Goal: Task Accomplishment & Management: Use online tool/utility

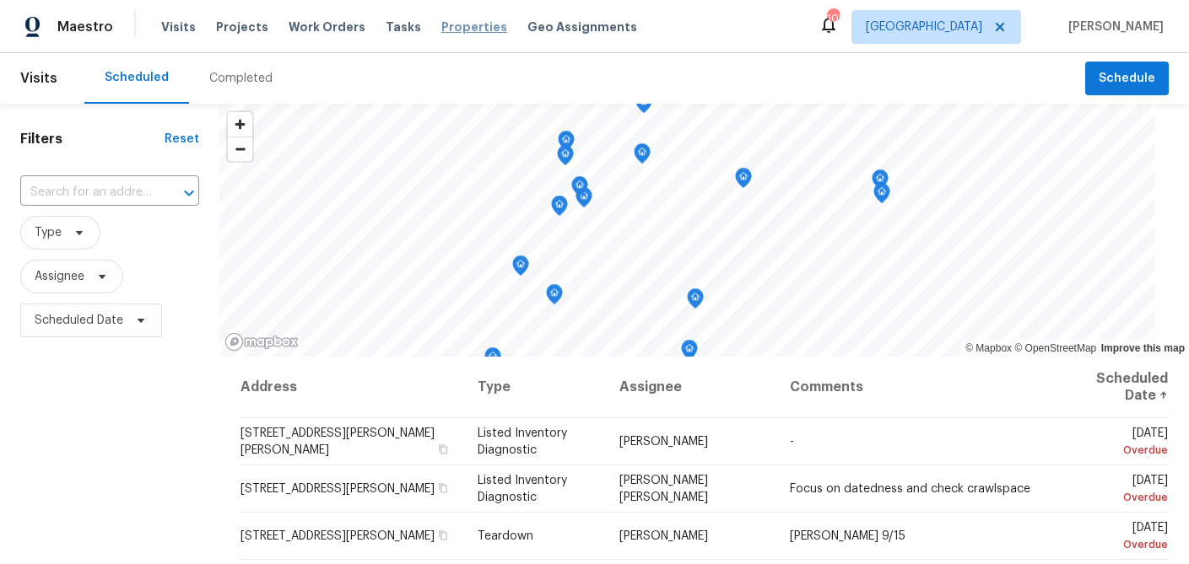
click at [441, 33] on span "Properties" at bounding box center [474, 27] width 66 height 17
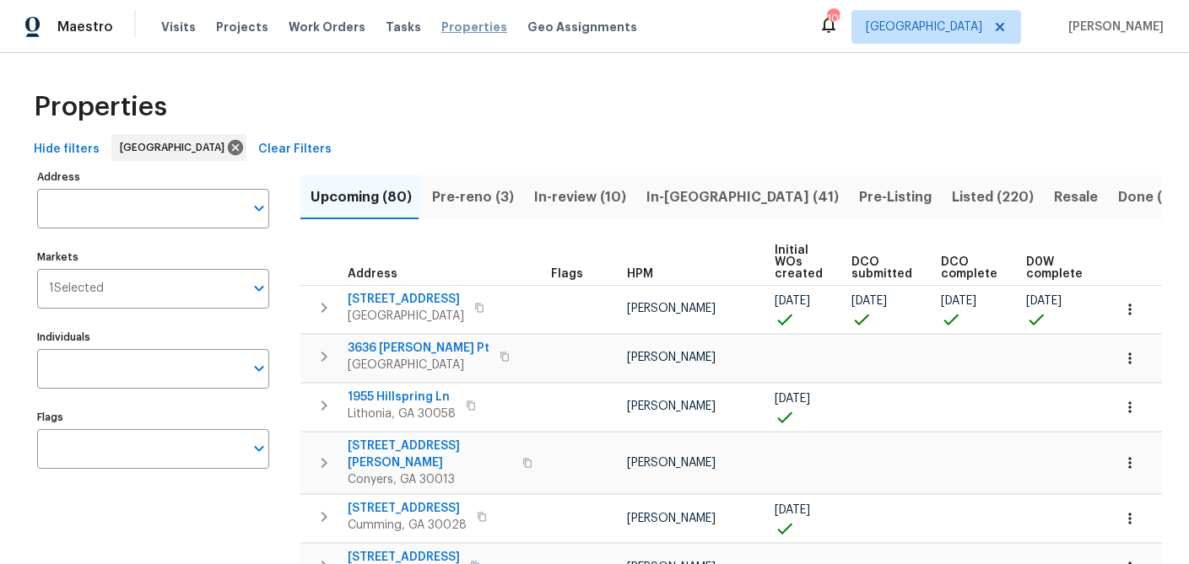
click at [447, 25] on span "Properties" at bounding box center [474, 27] width 66 height 17
click at [441, 30] on span "Properties" at bounding box center [474, 27] width 66 height 17
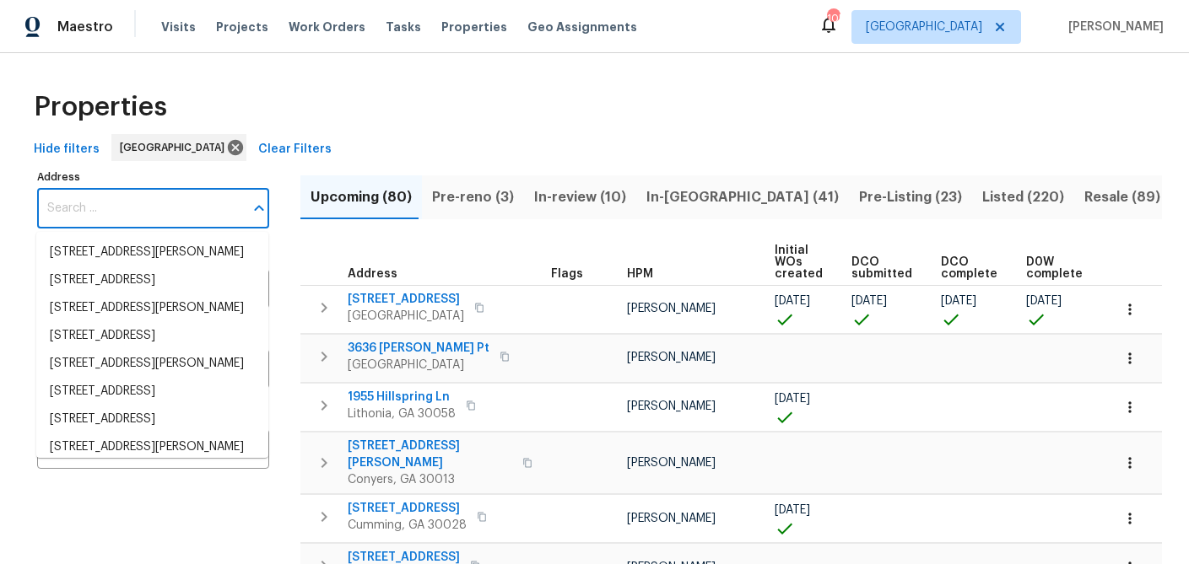
click at [151, 199] on input "Address" at bounding box center [140, 209] width 207 height 40
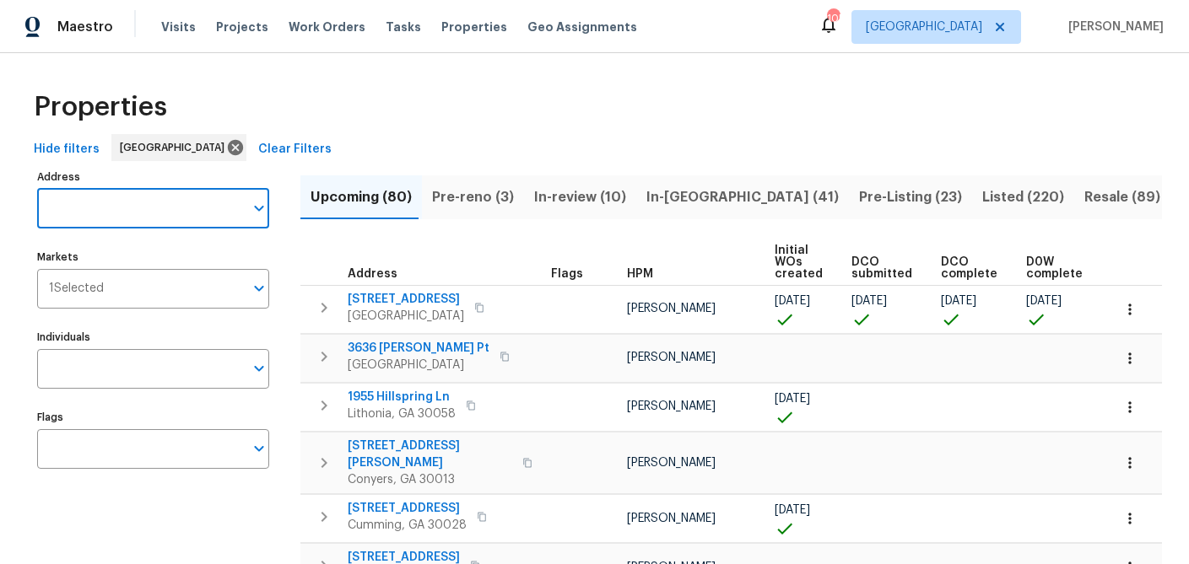
click at [197, 213] on input "Address" at bounding box center [140, 209] width 207 height 40
type input "532 hemlock"
click at [186, 240] on li "[STREET_ADDRESS][PERSON_NAME]" at bounding box center [152, 253] width 232 height 28
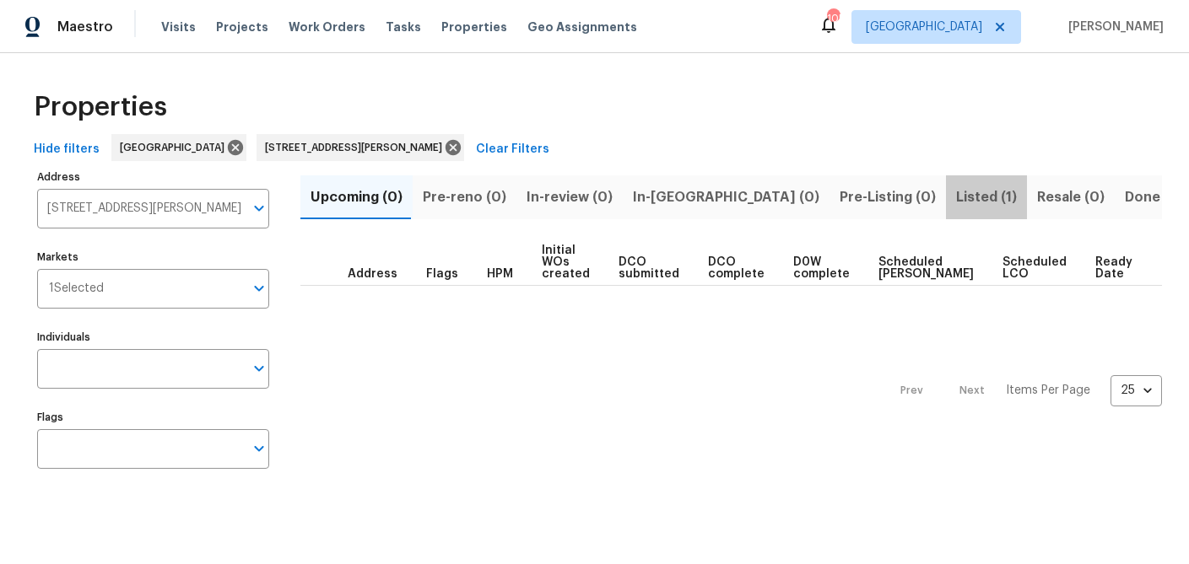
click at [956, 202] on span "Listed (1)" at bounding box center [986, 198] width 61 height 24
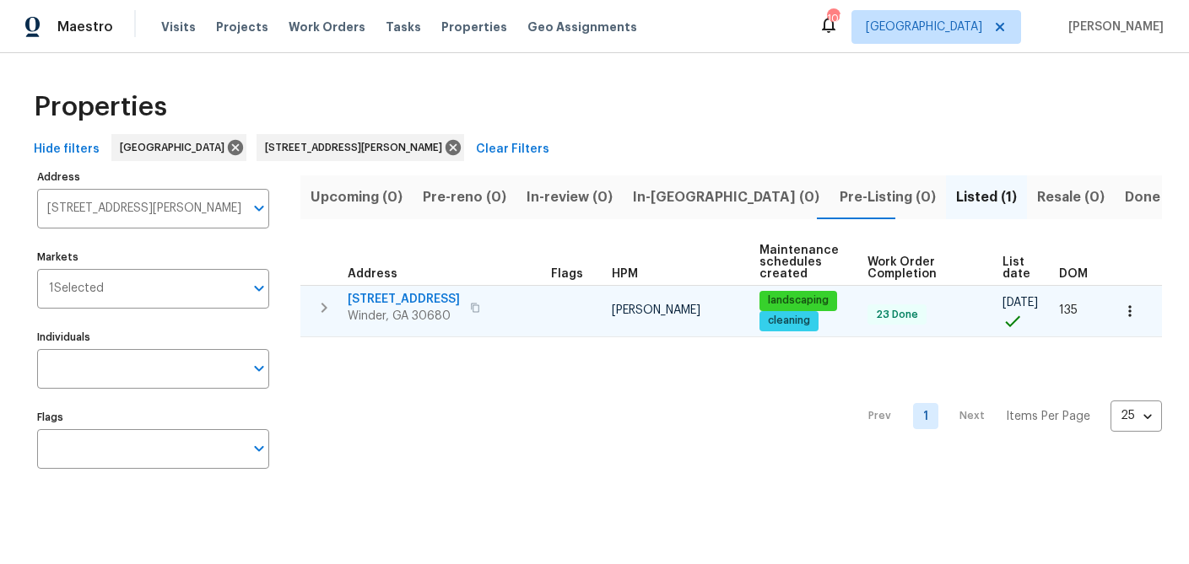
click at [396, 291] on span "[STREET_ADDRESS]" at bounding box center [404, 299] width 112 height 17
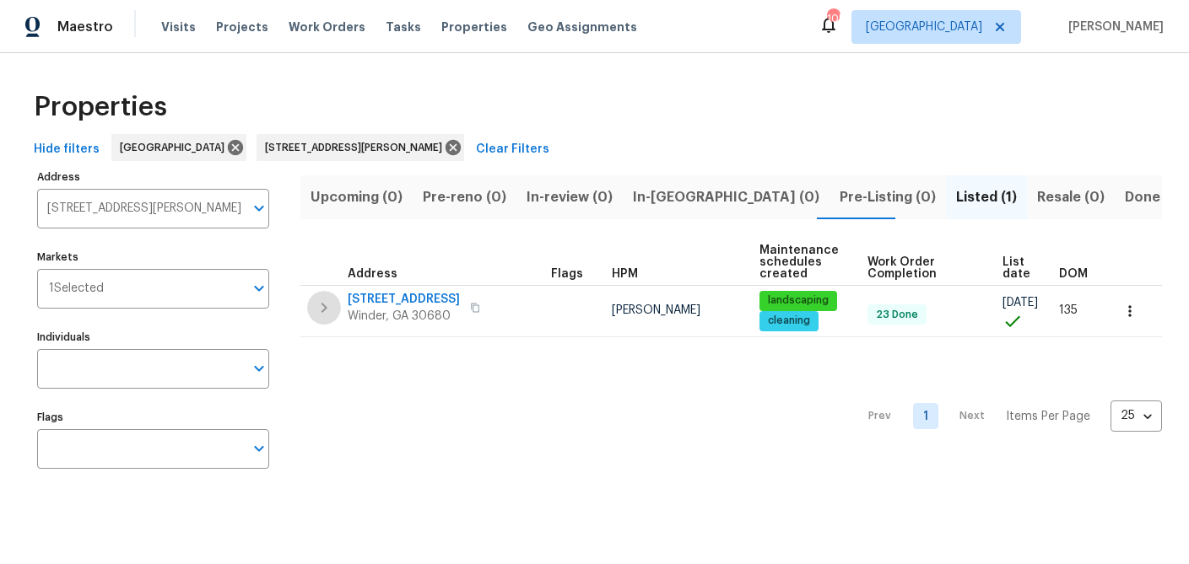
drag, startPoint x: 321, startPoint y: 309, endPoint x: 363, endPoint y: 357, distance: 63.4
click at [321, 309] on icon "button" at bounding box center [324, 308] width 20 height 20
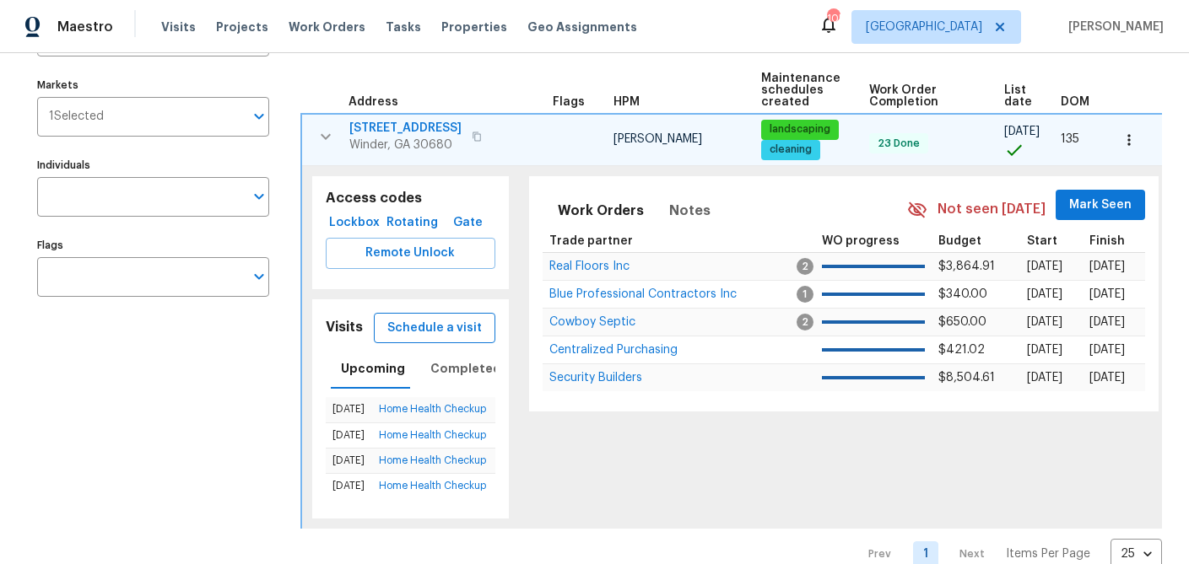
scroll to position [181, 0]
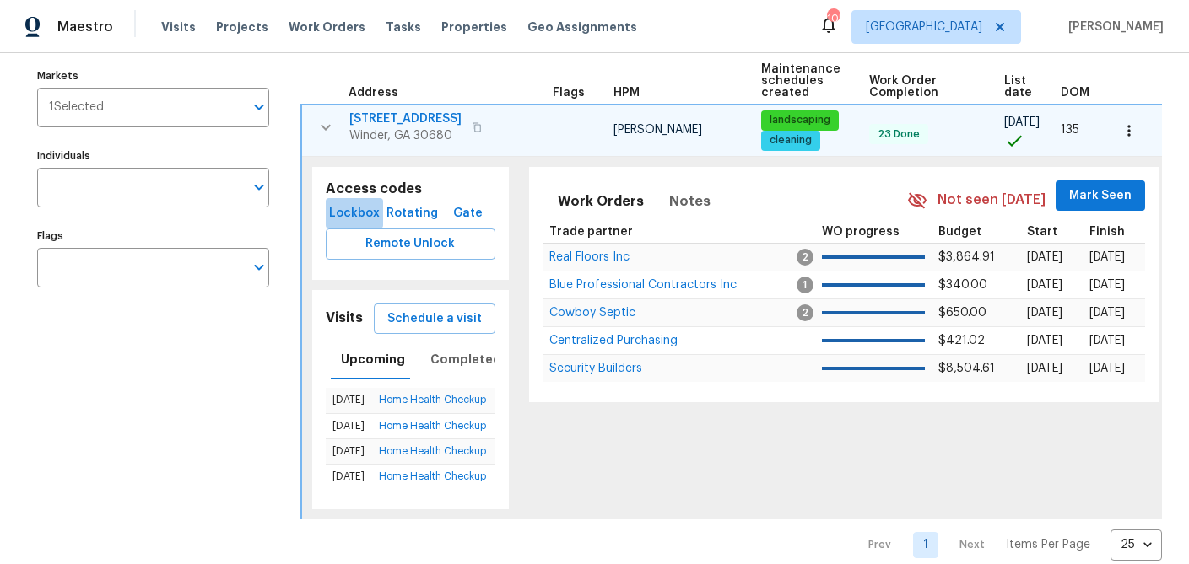
click at [354, 214] on span "Lockbox" at bounding box center [354, 213] width 44 height 21
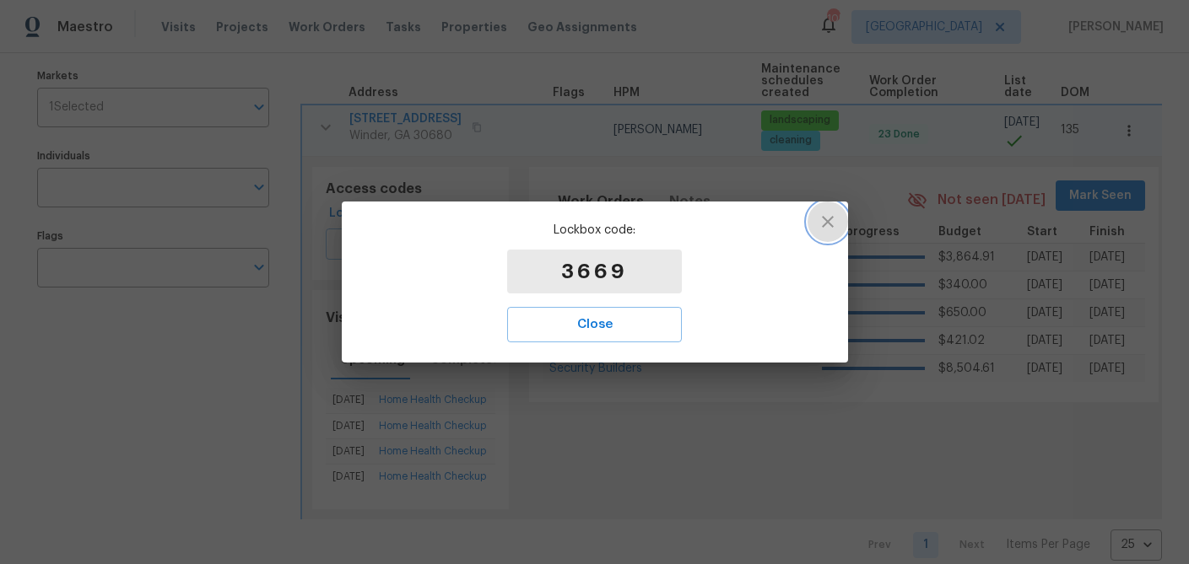
click at [833, 225] on icon "button" at bounding box center [828, 222] width 20 height 20
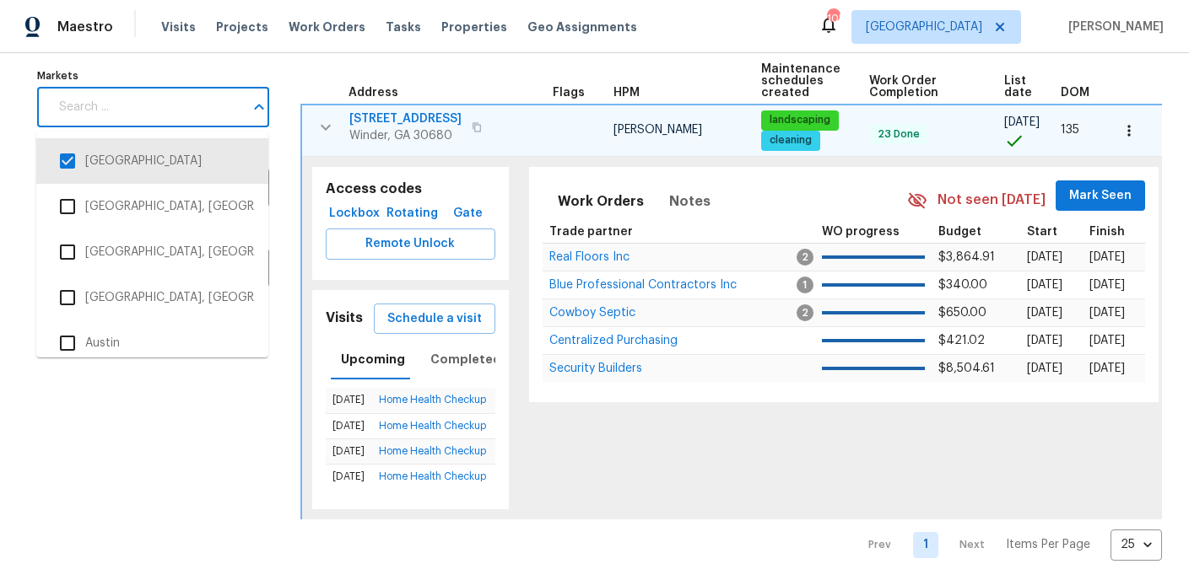
click at [180, 104] on input "Markets" at bounding box center [146, 108] width 195 height 40
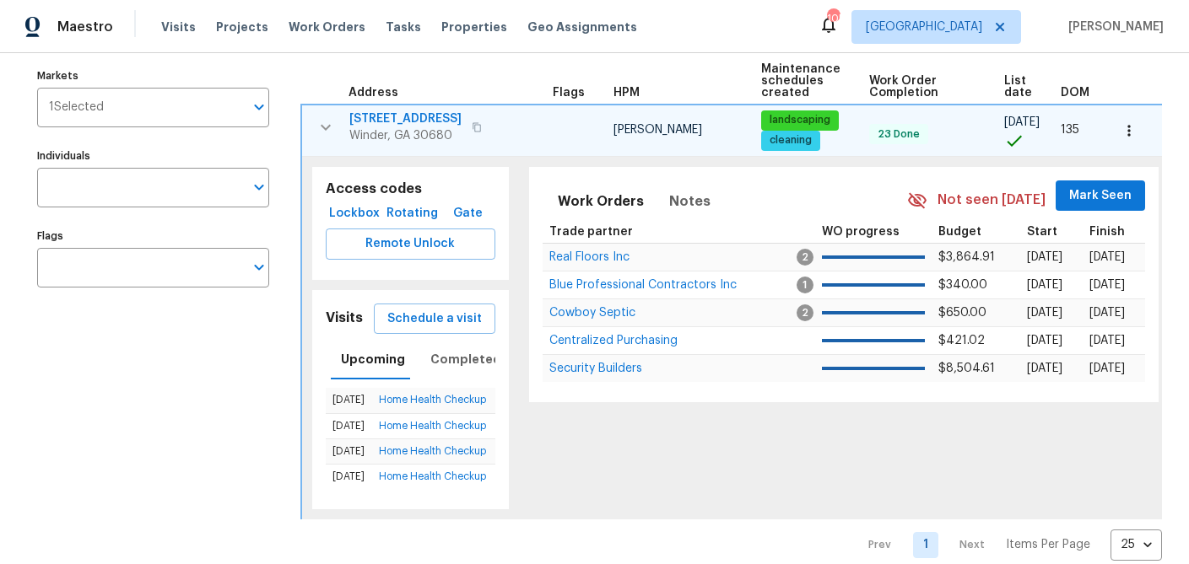
click at [110, 441] on div "Address [STREET_ADDRESS][PERSON_NAME] Address Markets 1 Selected Markets Indivi…" at bounding box center [163, 272] width 253 height 577
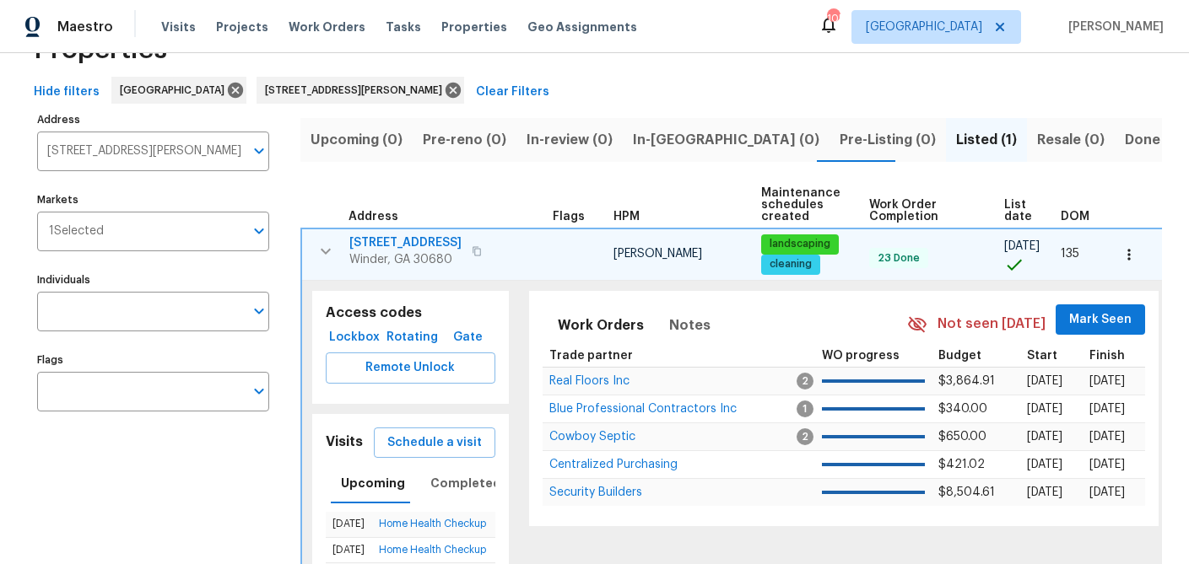
scroll to position [0, 0]
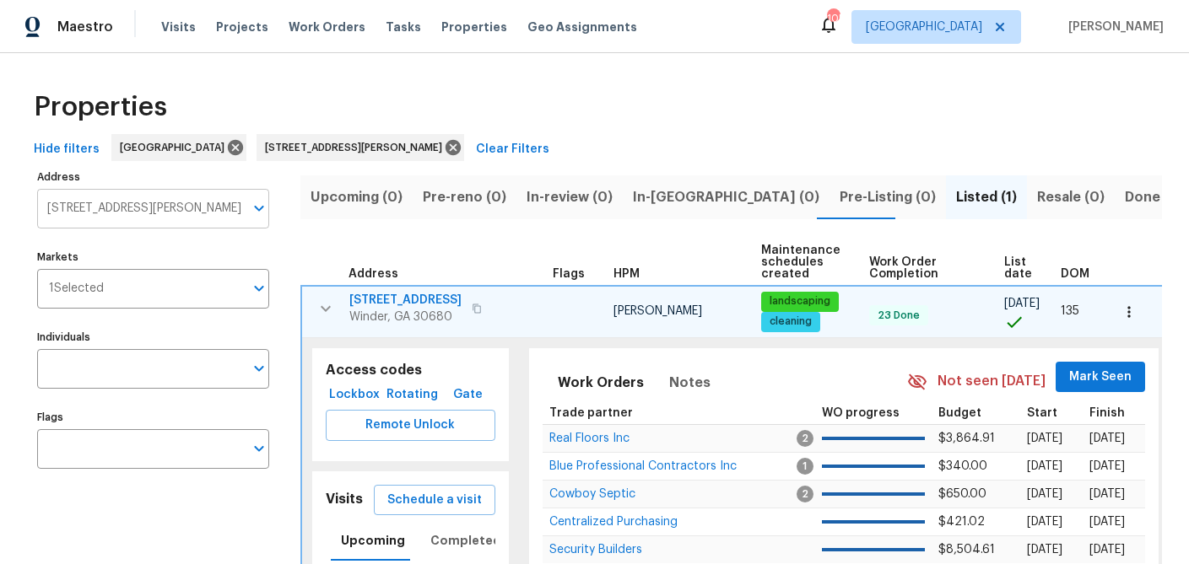
click at [159, 195] on input "[STREET_ADDRESS][PERSON_NAME]" at bounding box center [140, 209] width 207 height 40
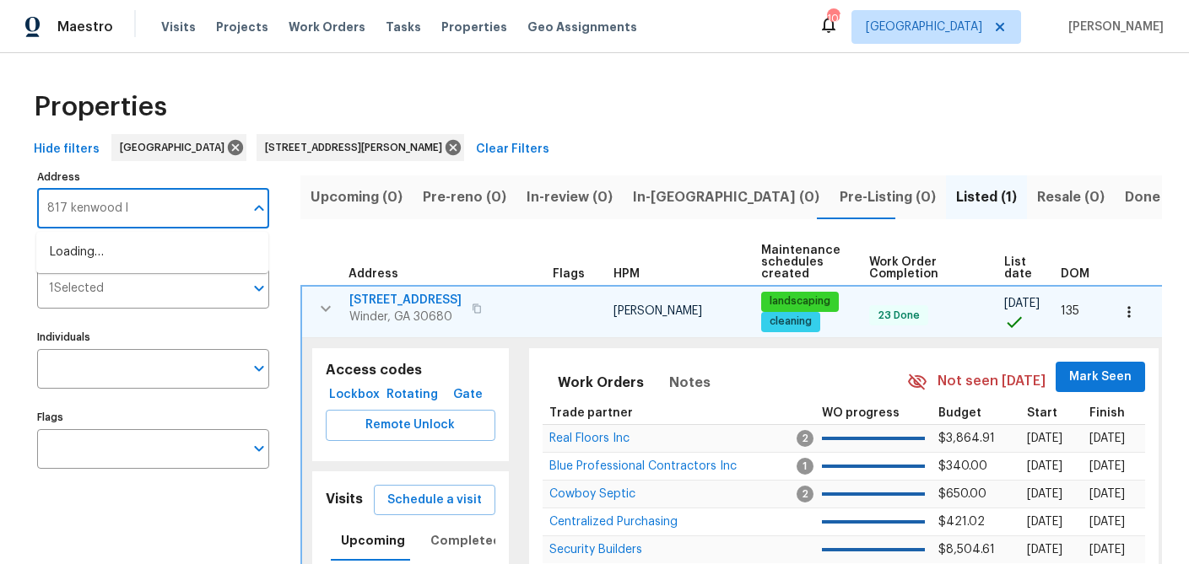
type input "817 kenwood ln"
click at [138, 247] on li "[STREET_ADDRESS]" at bounding box center [152, 253] width 232 height 28
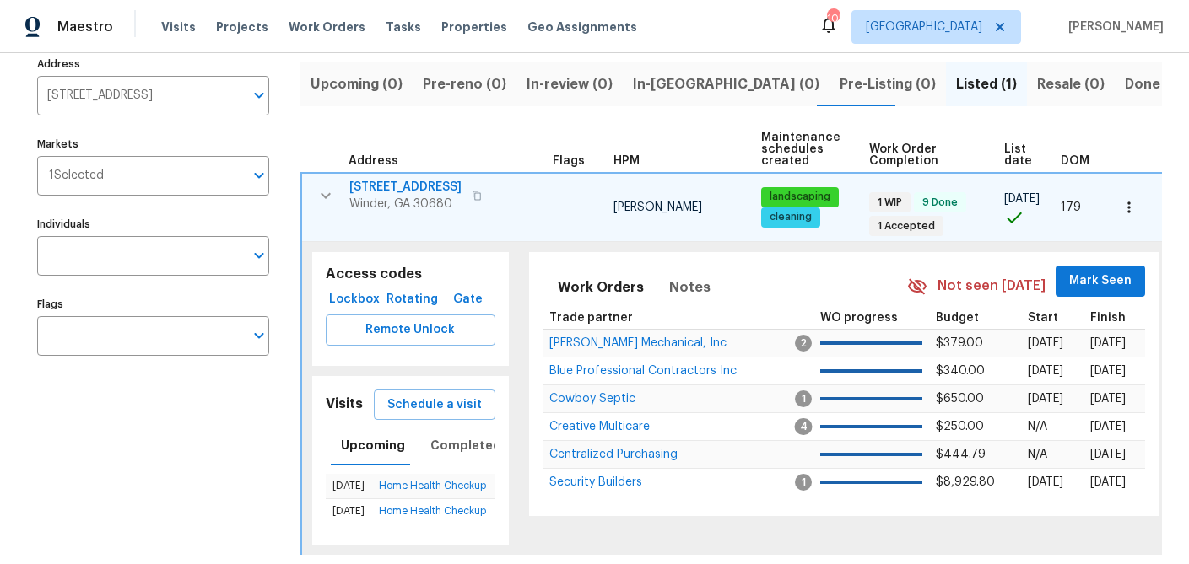
scroll to position [135, 0]
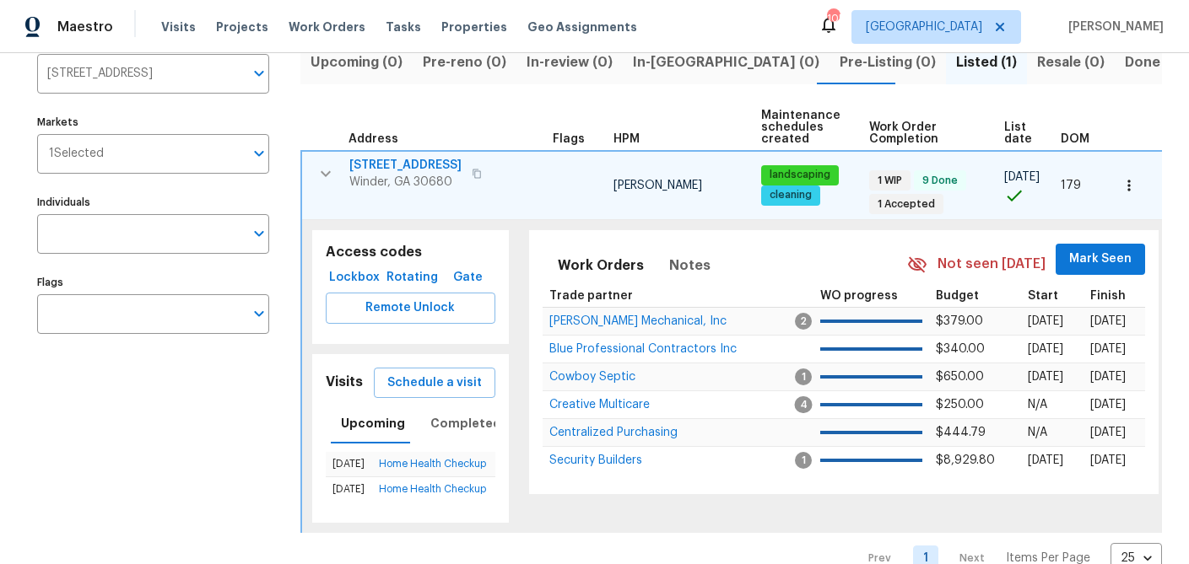
click at [386, 164] on span "[STREET_ADDRESS]" at bounding box center [405, 165] width 112 height 17
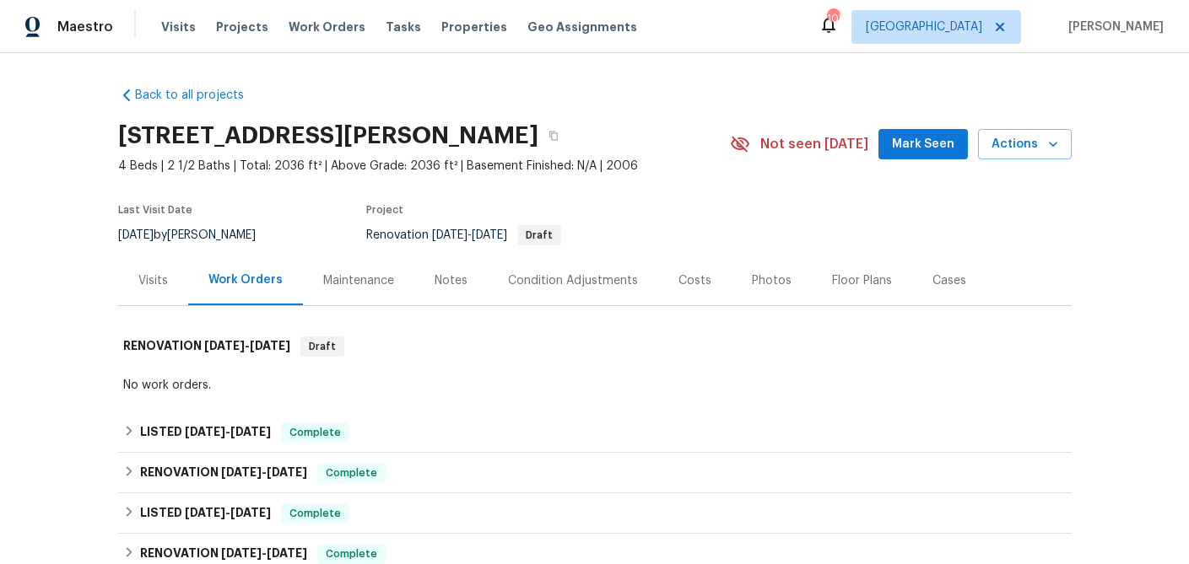
click at [151, 279] on div "Visits" at bounding box center [153, 281] width 30 height 17
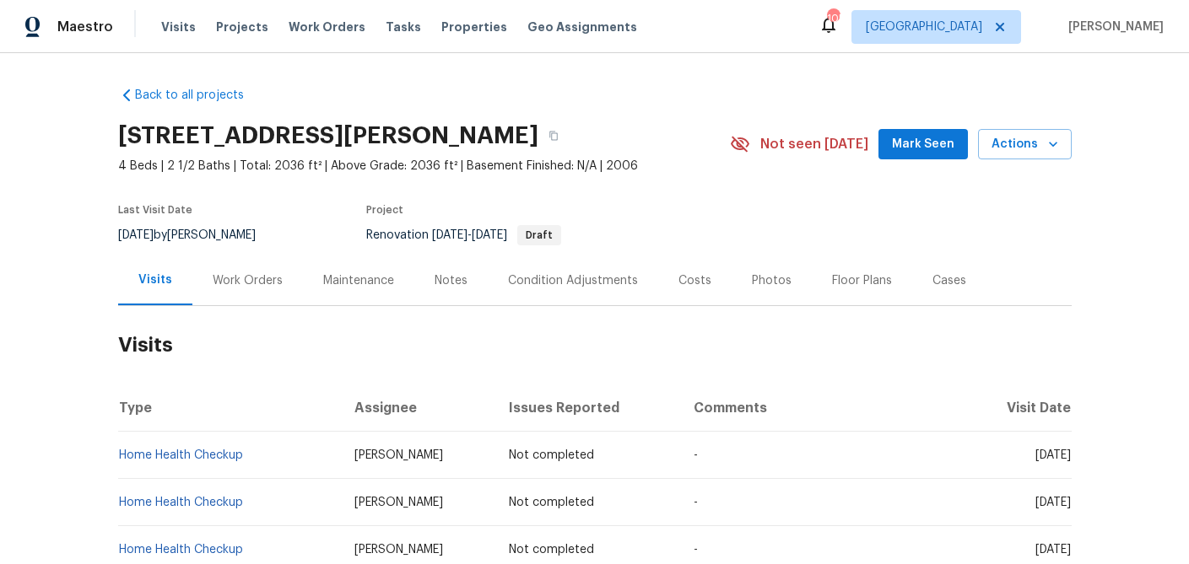
click at [219, 278] on div "Work Orders" at bounding box center [248, 281] width 70 height 17
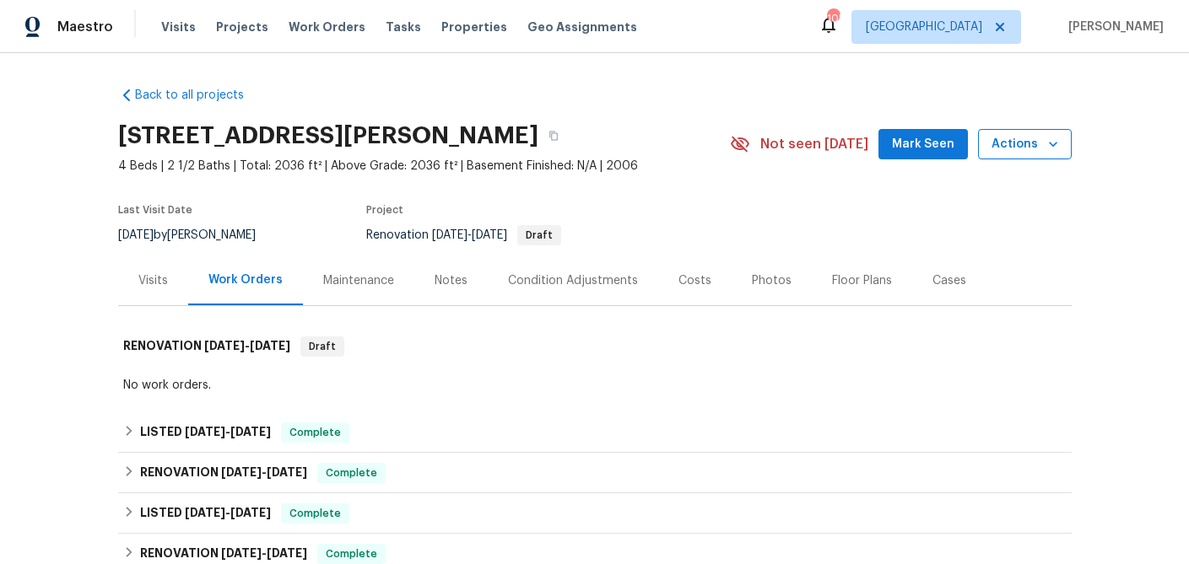
click at [1046, 145] on icon "button" at bounding box center [1053, 144] width 17 height 17
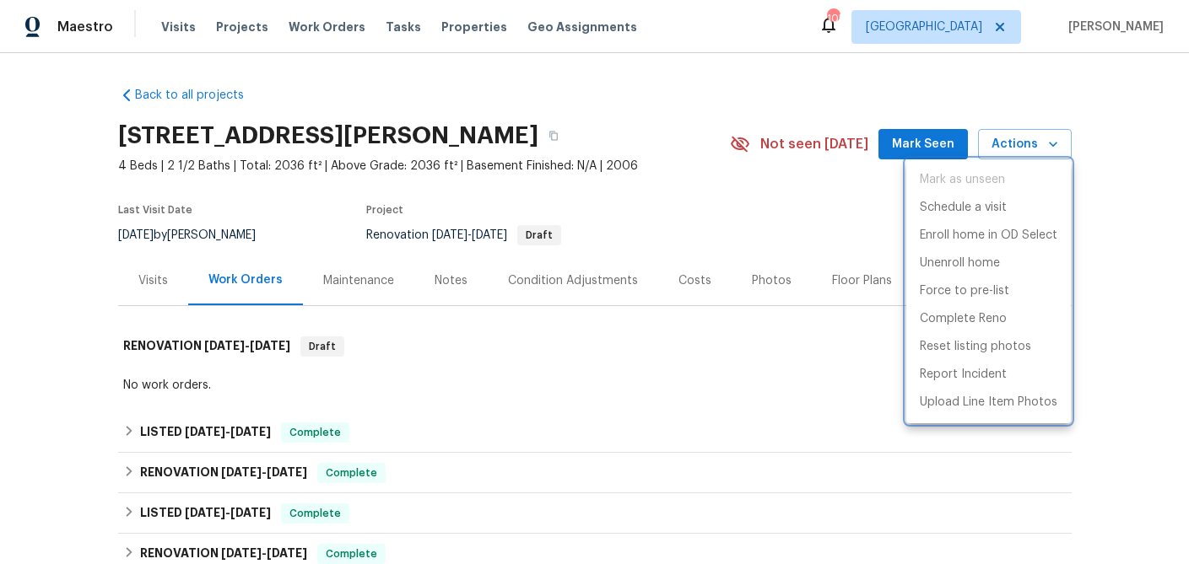
click at [634, 218] on div at bounding box center [594, 282] width 1189 height 564
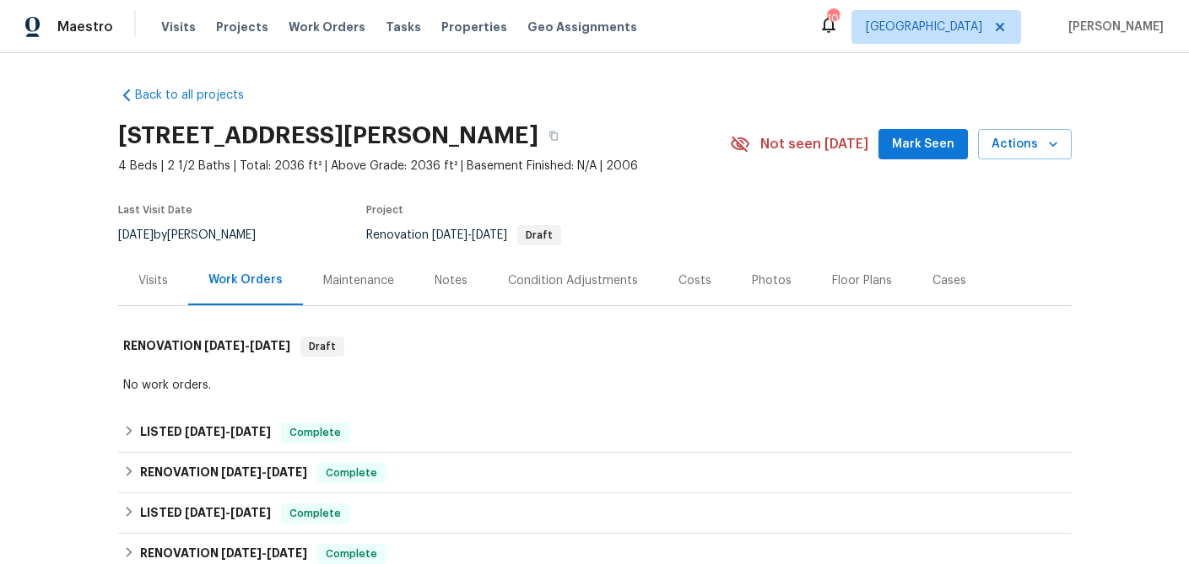
scroll to position [309, 0]
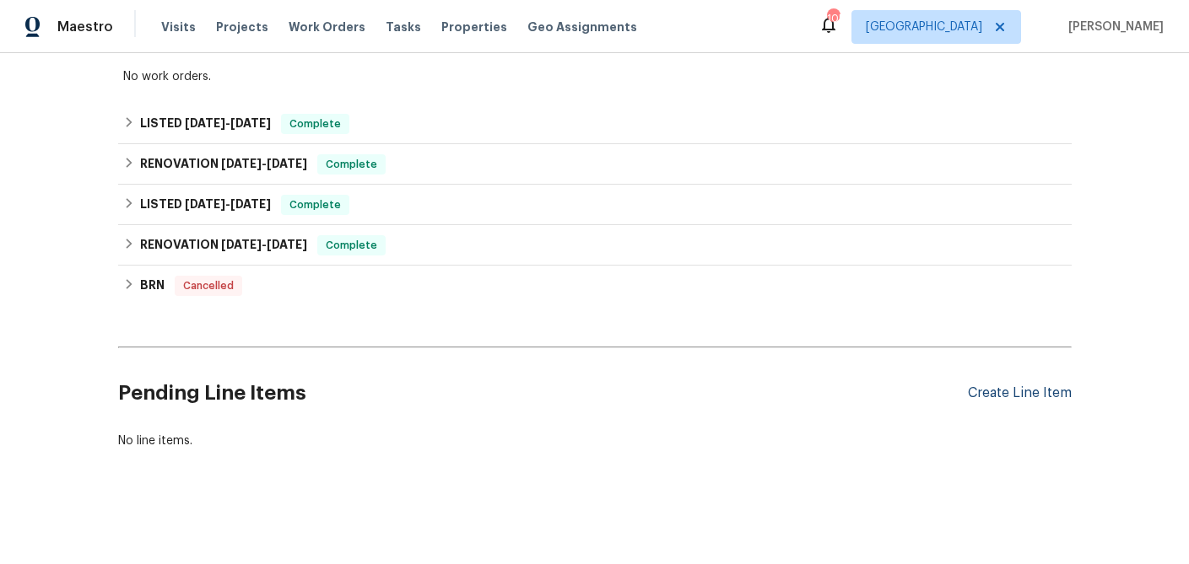
click at [973, 399] on div "Create Line Item" at bounding box center [1020, 394] width 104 height 16
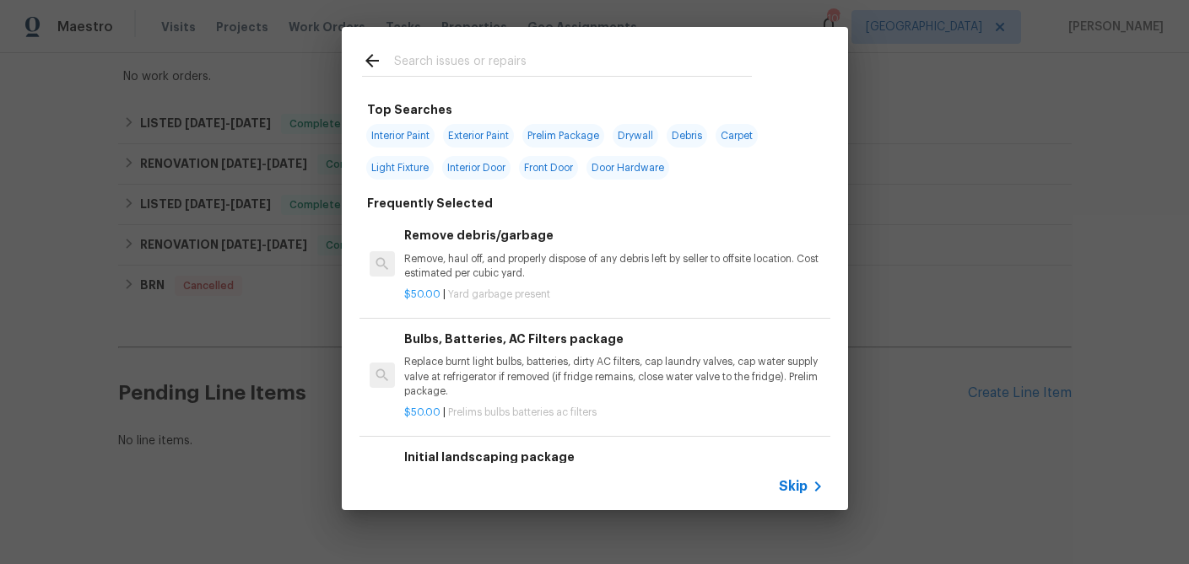
click at [462, 62] on input "text" at bounding box center [573, 63] width 358 height 25
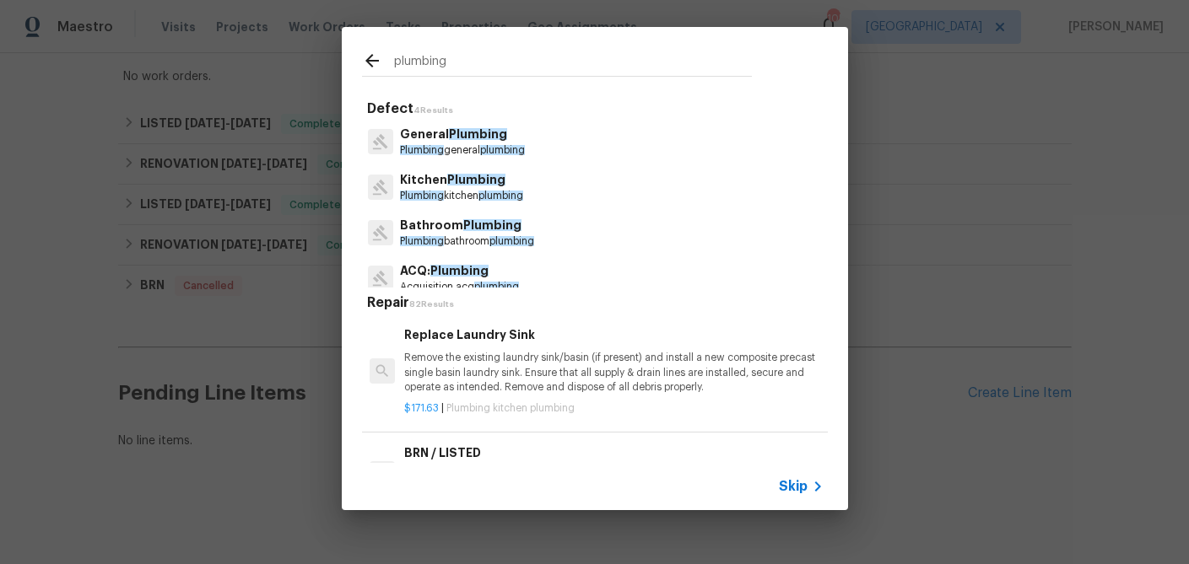
type input "plumbing"
click at [453, 129] on span "Plumbing" at bounding box center [478, 134] width 58 height 12
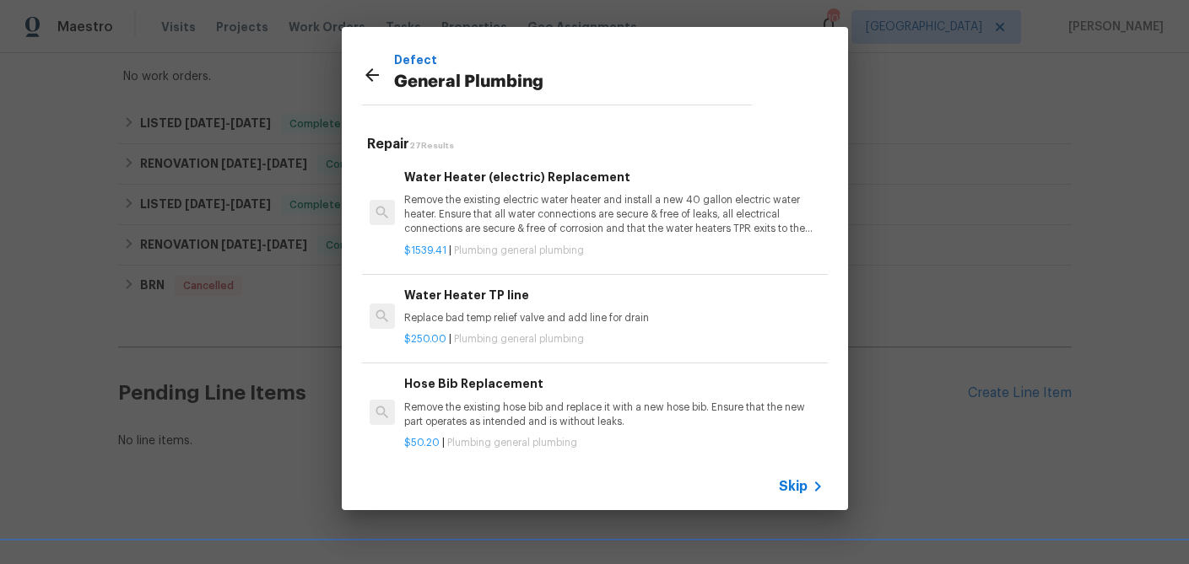
click at [478, 402] on p "Remove the existing hose bib and replace it with a new hose bib. Ensure that th…" at bounding box center [613, 415] width 419 height 29
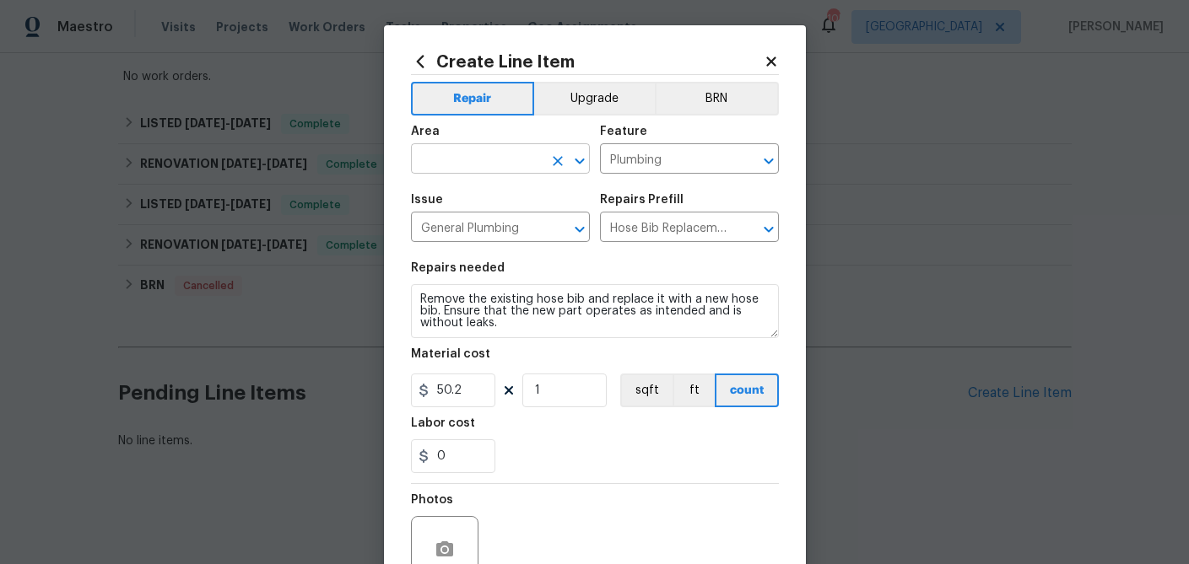
click at [506, 165] on input "text" at bounding box center [477, 161] width 132 height 26
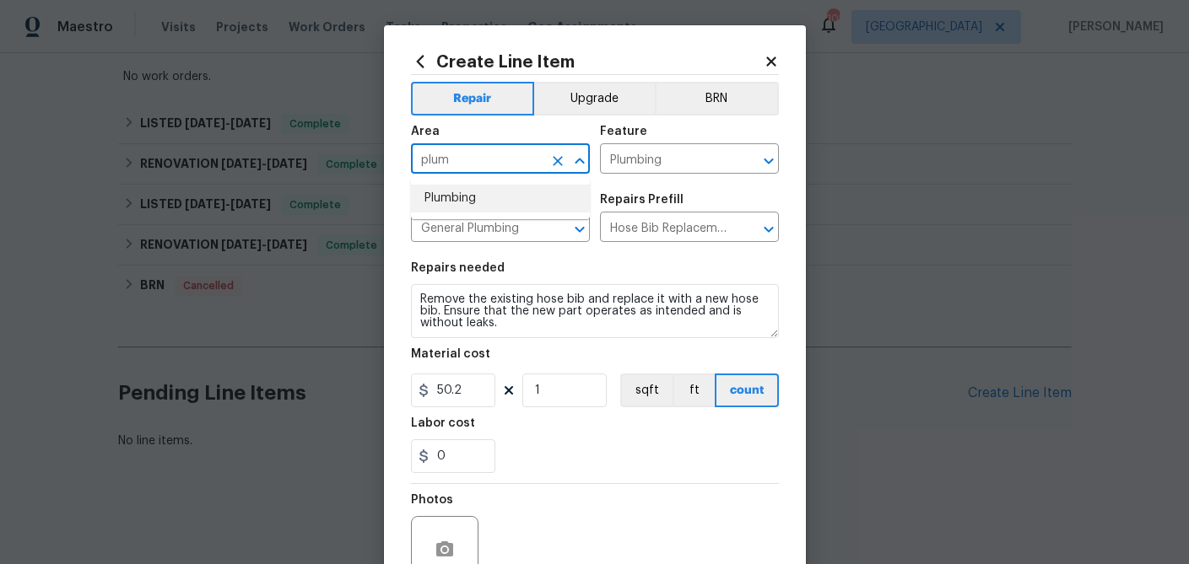
click at [478, 199] on li "Plumbing" at bounding box center [500, 199] width 179 height 28
type input "Plumbing"
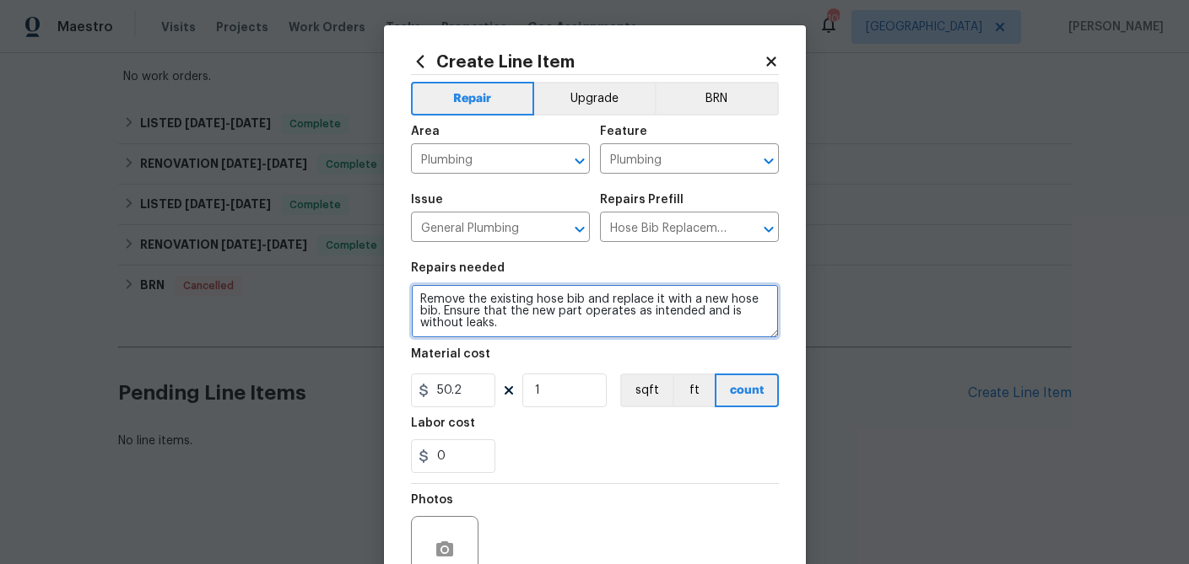
drag, startPoint x: 518, startPoint y: 329, endPoint x: 413, endPoint y: 299, distance: 108.9
click at [413, 299] on textarea "Remove the existing hose bib and replace it with a new hose bib. Ensure that th…" at bounding box center [595, 311] width 368 height 54
type textarea "The tub water is not turning off, shut it off at the meter. Please also diagnos…"
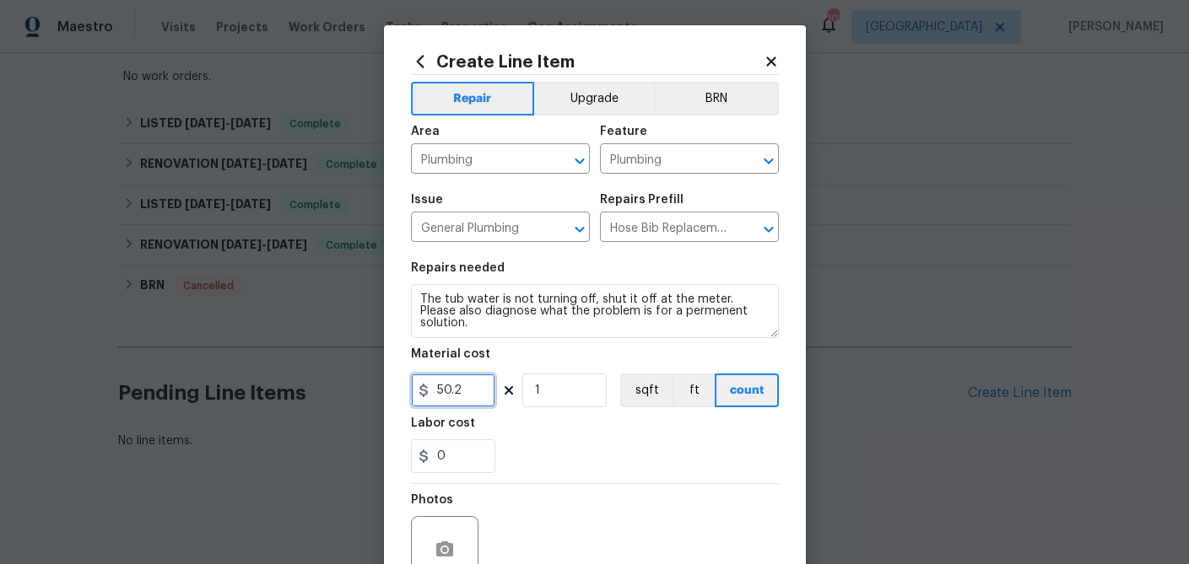
drag, startPoint x: 470, startPoint y: 396, endPoint x: 424, endPoint y: 392, distance: 45.8
click at [424, 392] on div "50.2" at bounding box center [453, 391] width 84 height 34
type input "150"
click at [544, 425] on div "Labor cost" at bounding box center [595, 429] width 368 height 22
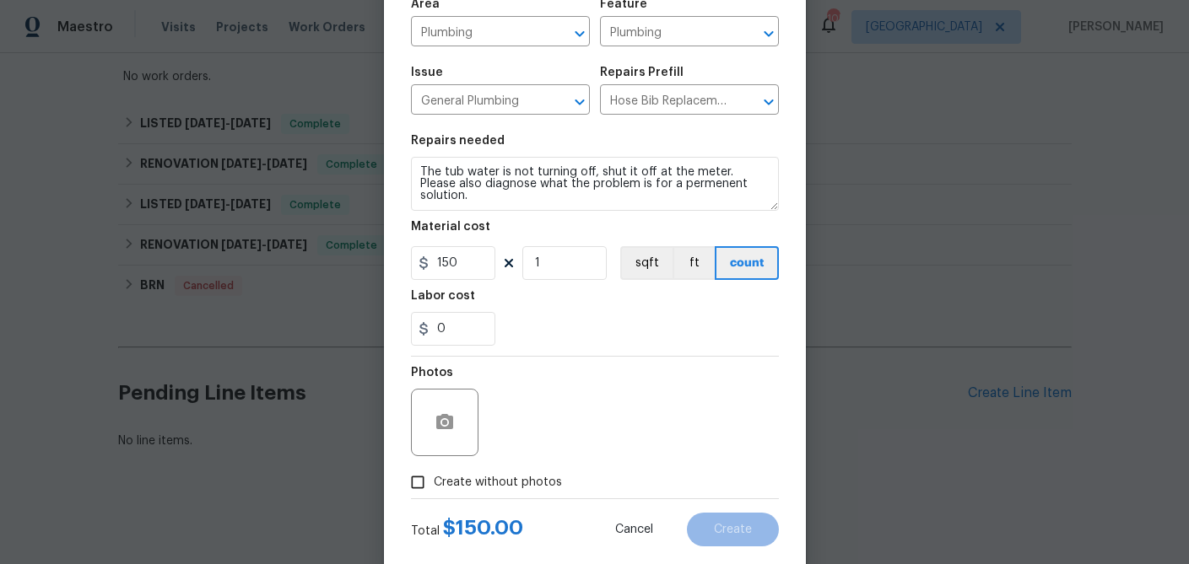
scroll to position [129, 0]
click at [430, 478] on input "Create without photos" at bounding box center [418, 481] width 32 height 32
checkbox input "true"
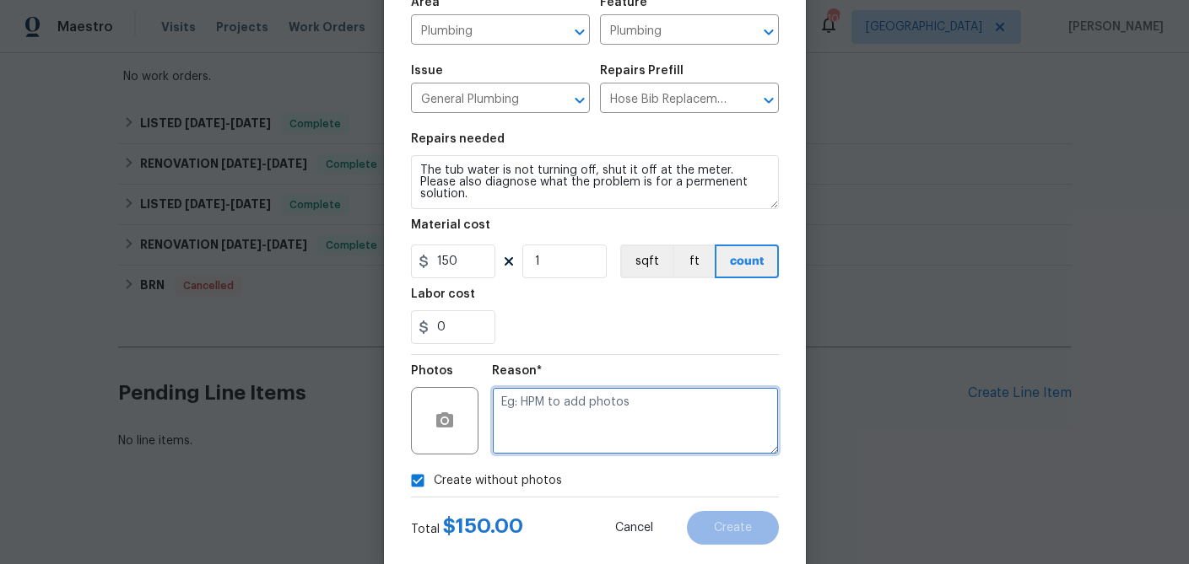
click at [540, 430] on textarea at bounding box center [635, 421] width 287 height 68
type textarea "d"
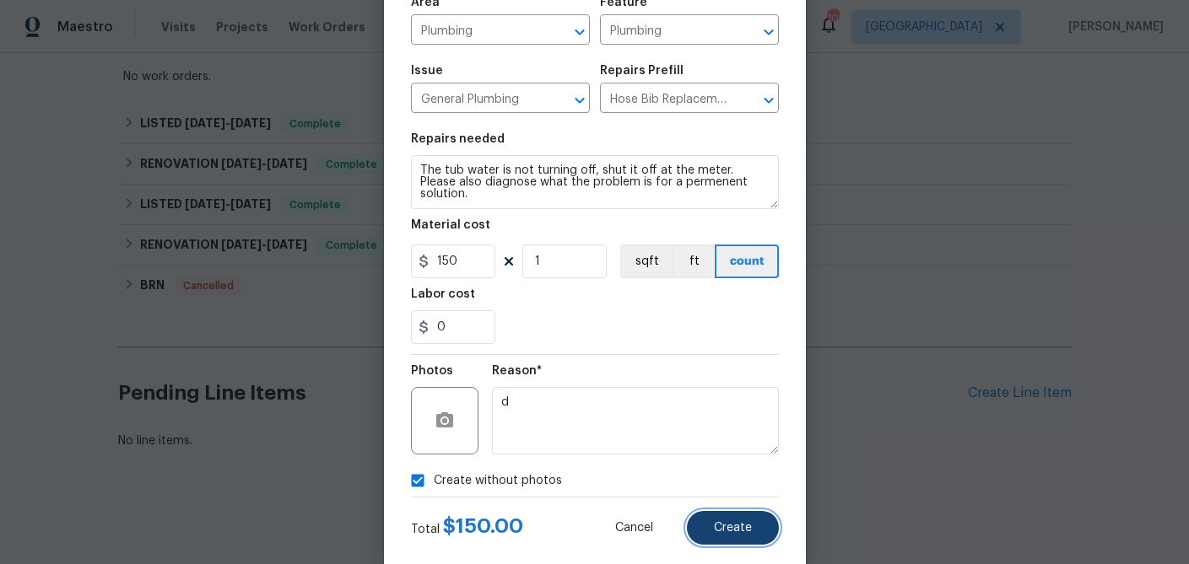
click at [720, 523] on span "Create" at bounding box center [733, 528] width 38 height 13
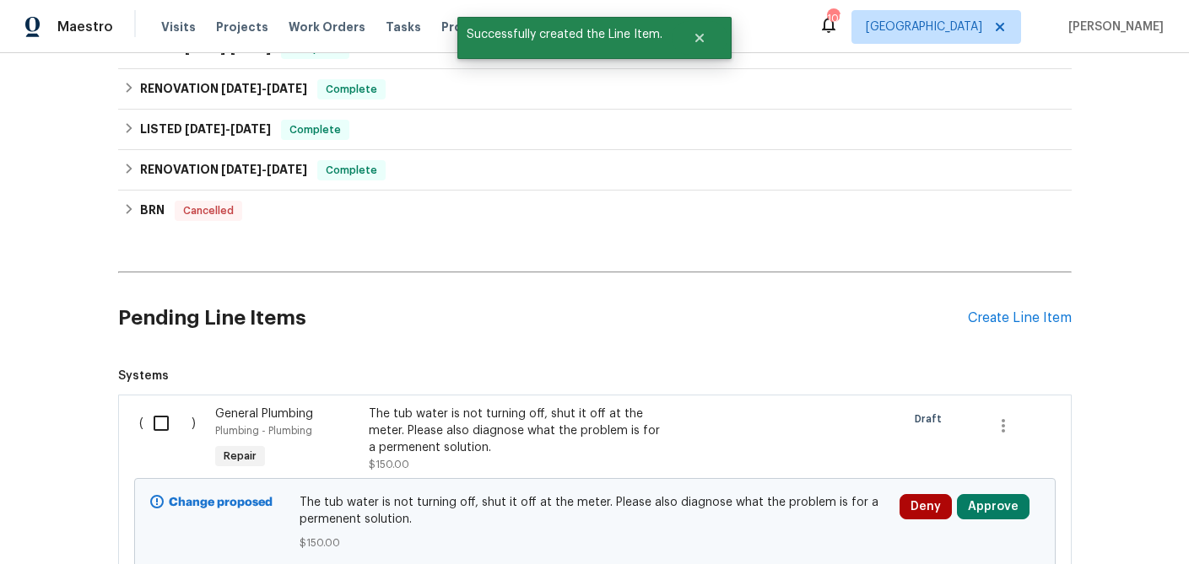
scroll to position [396, 0]
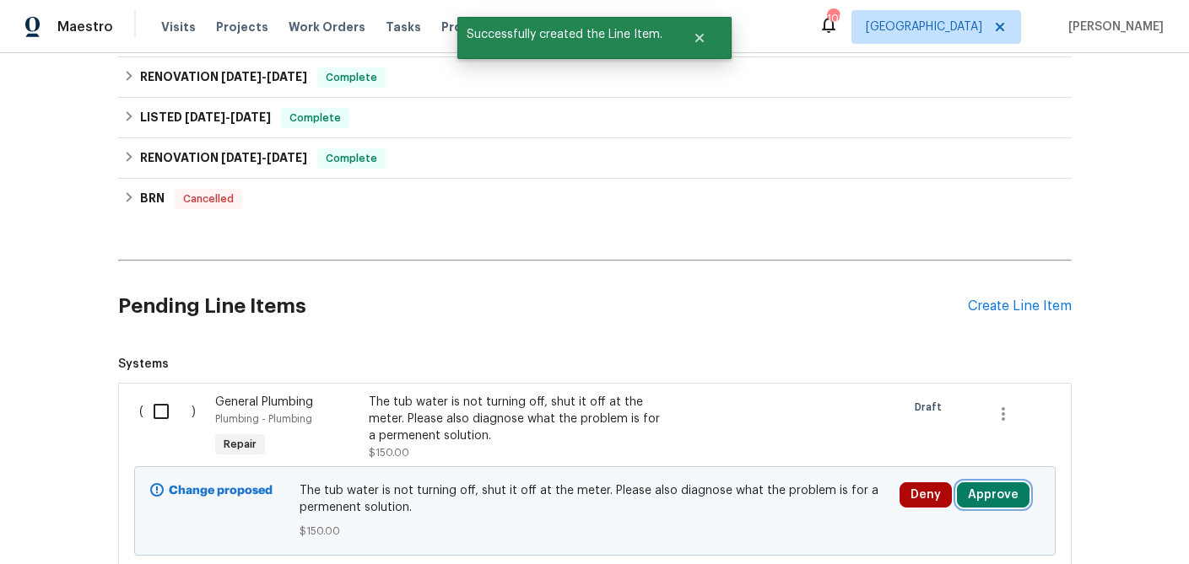
click at [990, 487] on button "Approve" at bounding box center [993, 495] width 73 height 25
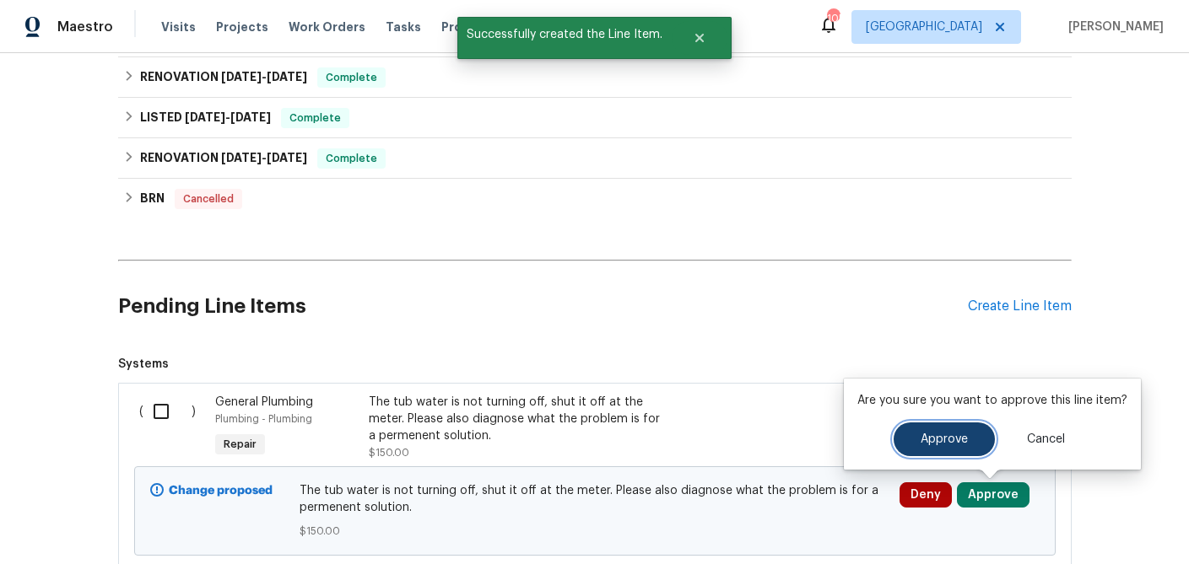
click at [921, 454] on button "Approve" at bounding box center [944, 440] width 101 height 34
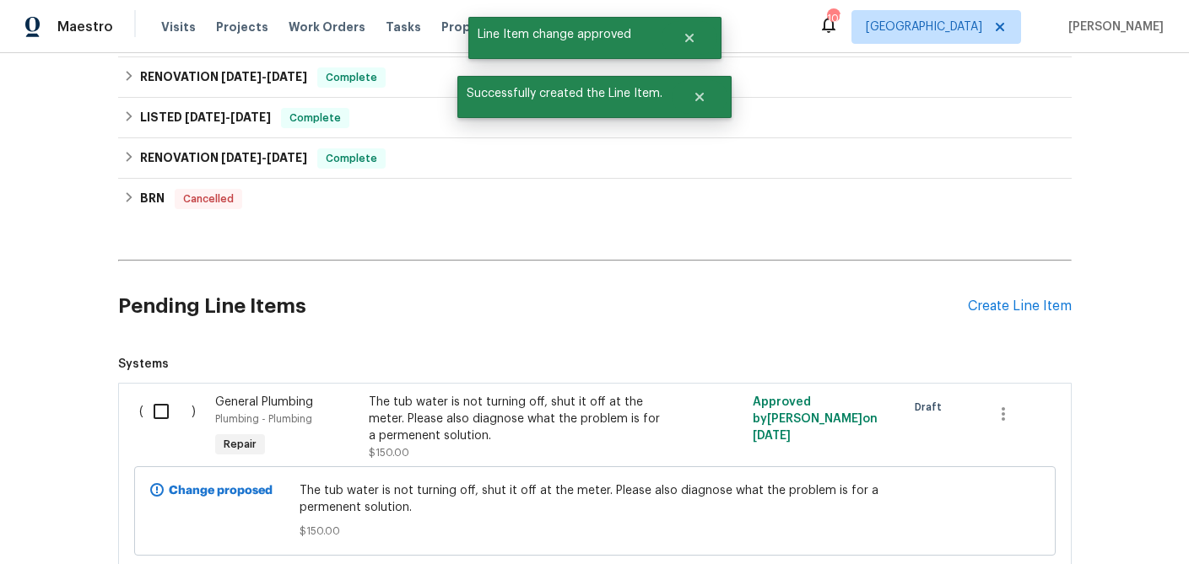
click at [164, 413] on input "checkbox" at bounding box center [167, 411] width 48 height 35
checkbox input "true"
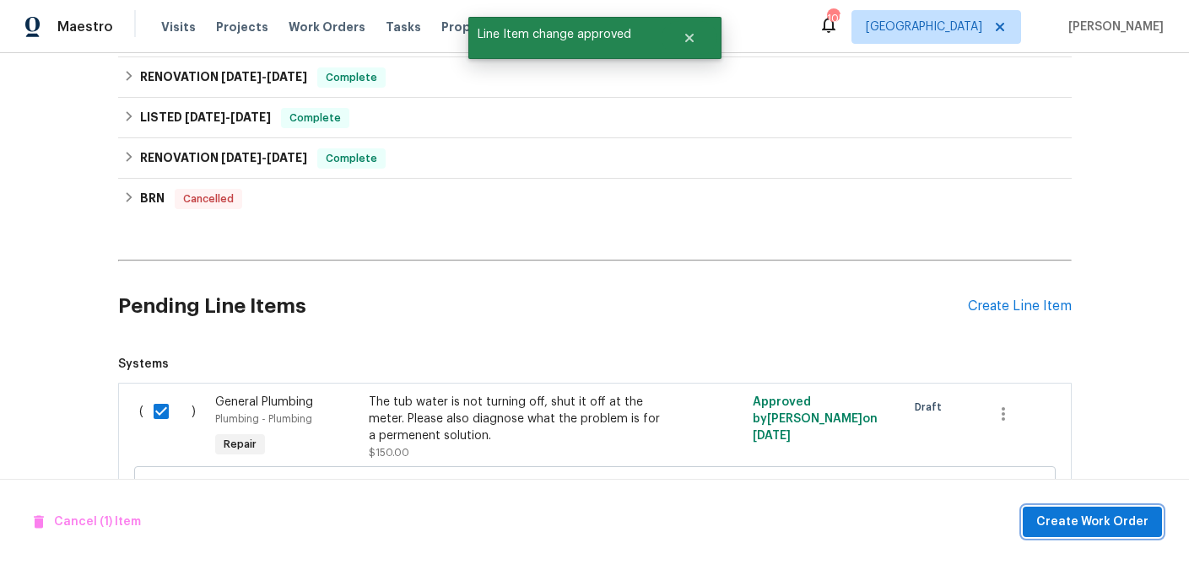
click at [1105, 513] on span "Create Work Order" at bounding box center [1092, 522] width 112 height 21
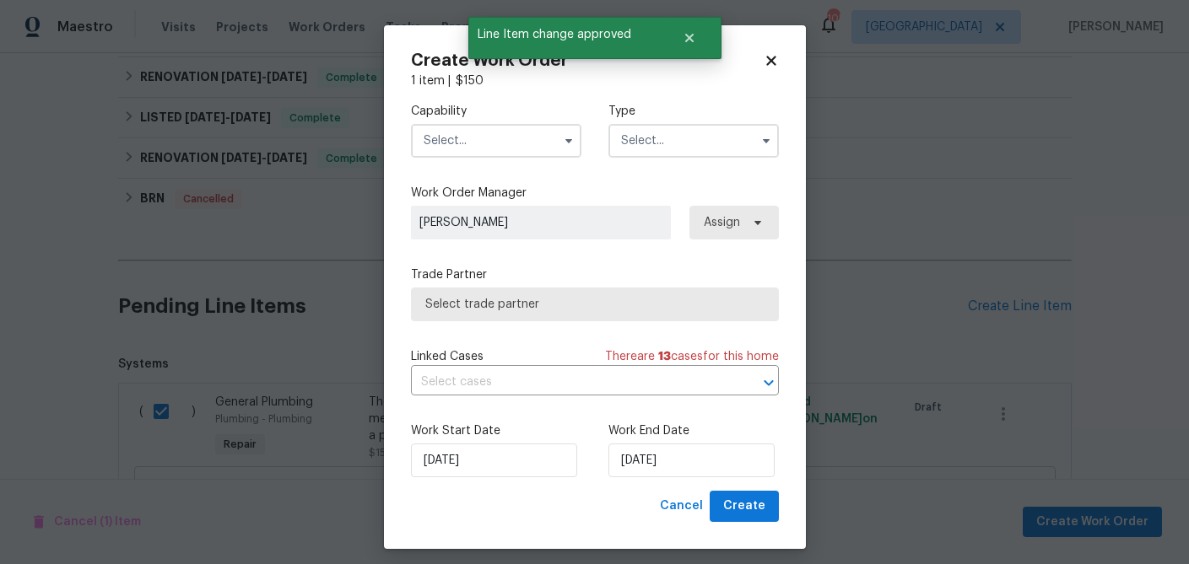
click at [482, 138] on input "text" at bounding box center [496, 141] width 170 height 34
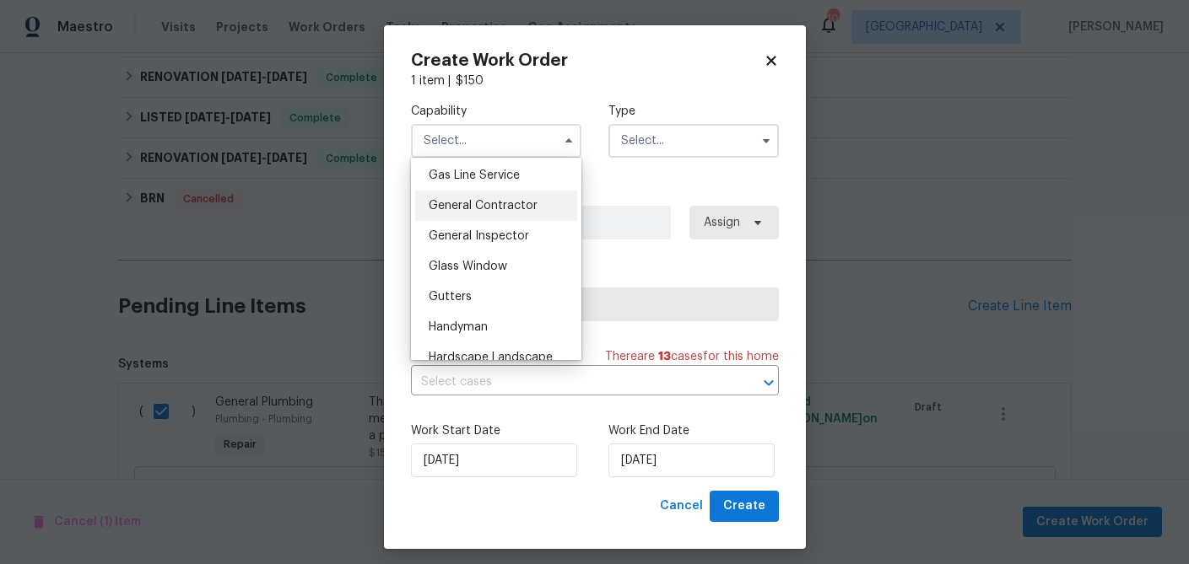
scroll to position [779, 0]
click at [461, 321] on span "Handyman" at bounding box center [458, 327] width 59 height 12
type input "Handyman"
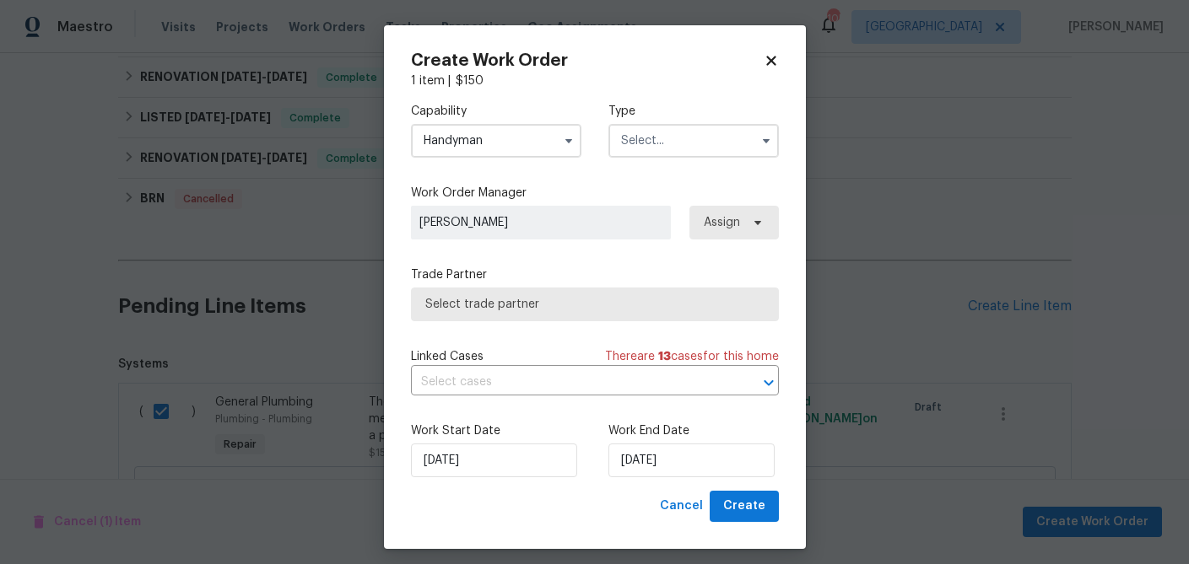
click at [648, 145] on input "text" at bounding box center [693, 141] width 170 height 34
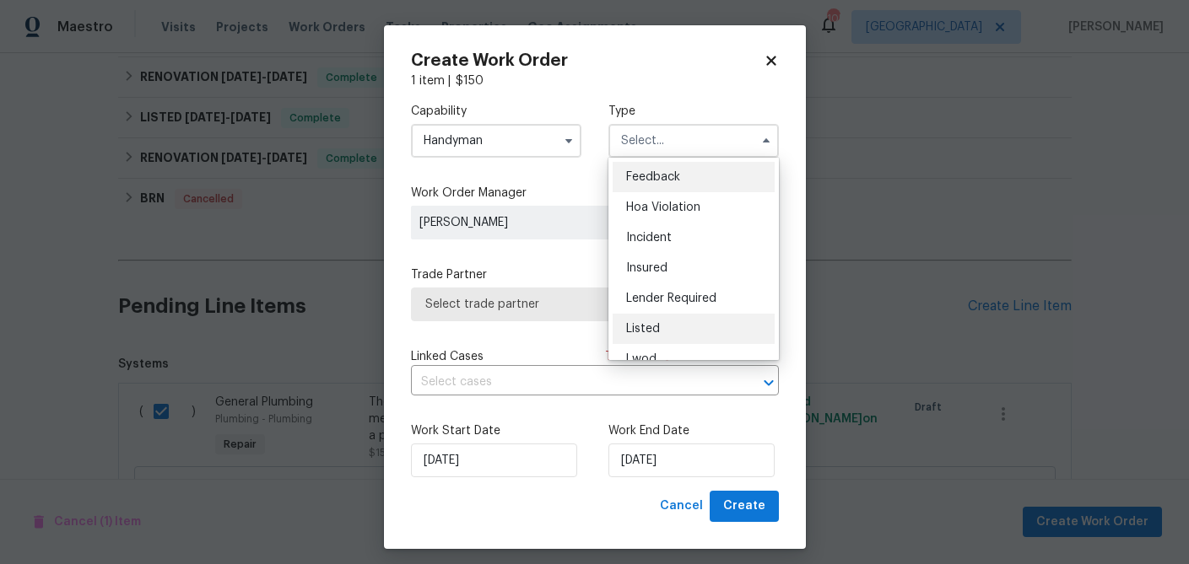
click at [656, 326] on span "Listed" at bounding box center [643, 329] width 34 height 12
type input "Listed"
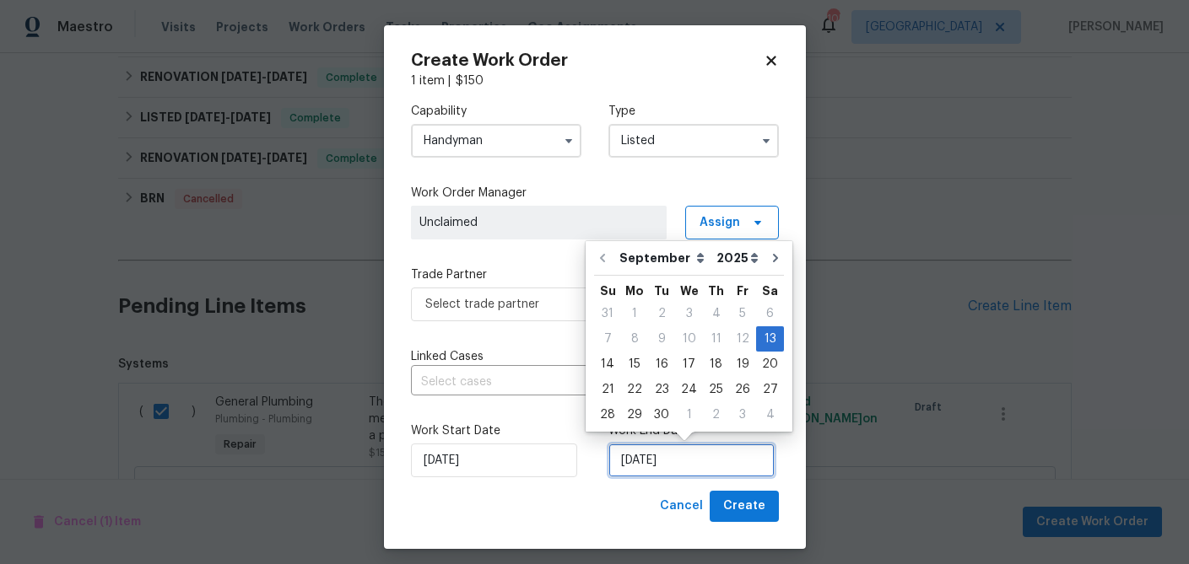
click at [652, 454] on input "9/13/2025" at bounding box center [691, 461] width 166 height 34
click at [758, 341] on div "13" at bounding box center [770, 339] width 28 height 24
click at [511, 309] on span "Select trade partner" at bounding box center [582, 304] width 315 height 17
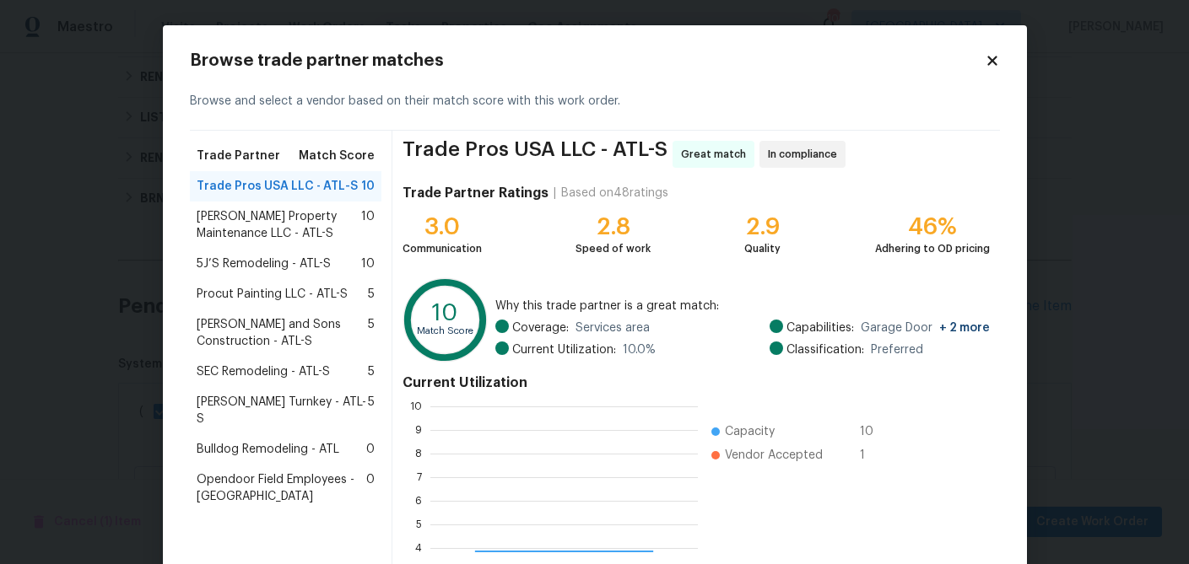
scroll to position [236, 267]
click at [256, 228] on span "Glen Property Maintenance LLC - ATL-S" at bounding box center [279, 225] width 165 height 34
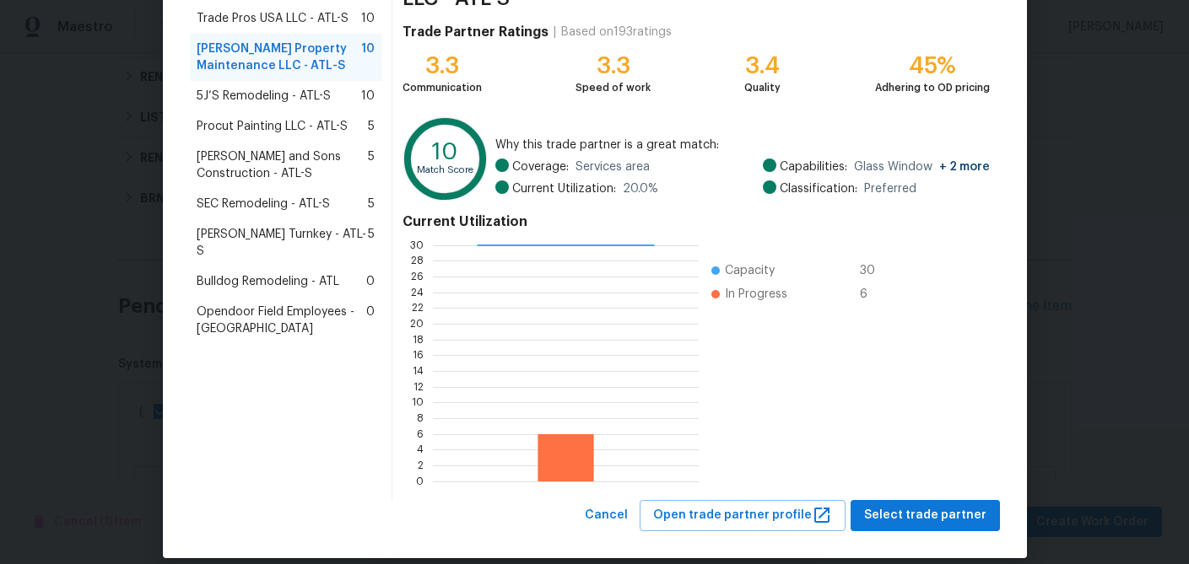
scroll to position [180, 0]
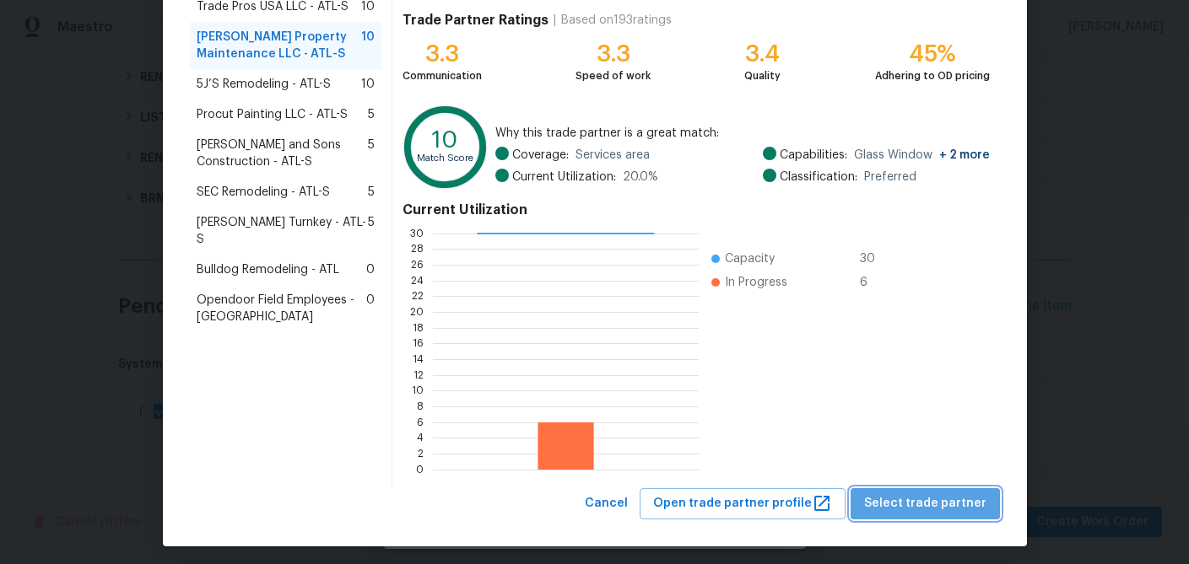
click at [937, 504] on span "Select trade partner" at bounding box center [925, 504] width 122 height 21
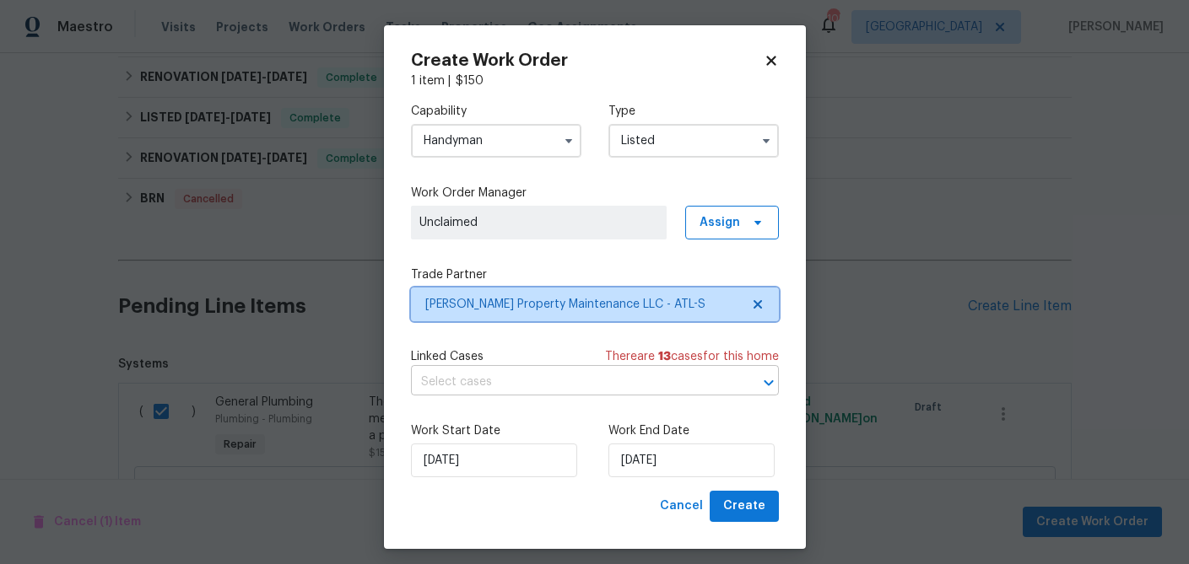
scroll to position [0, 0]
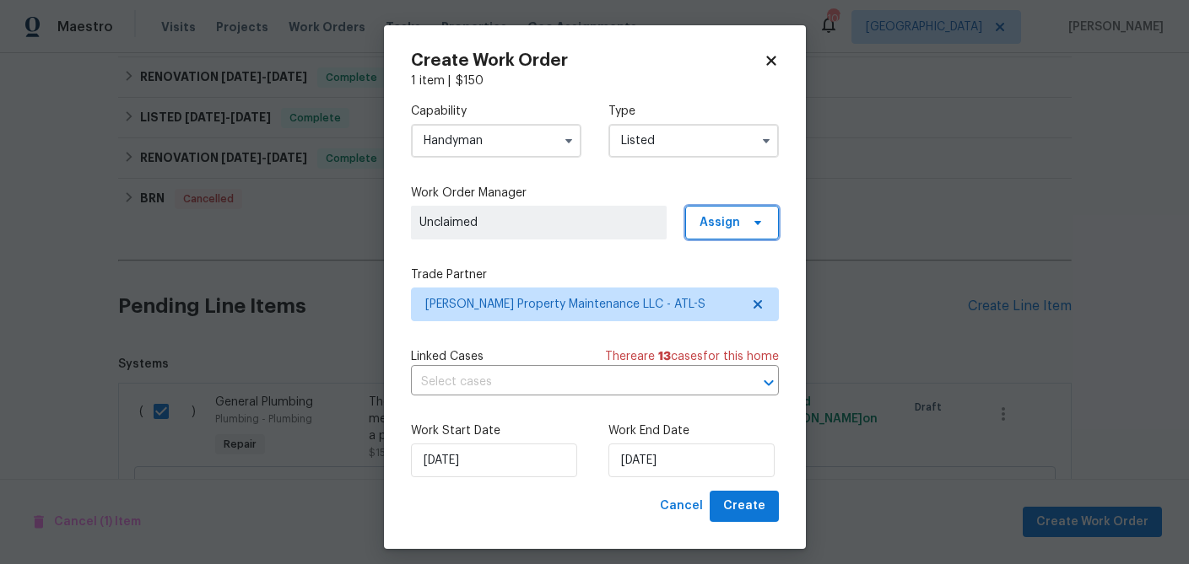
click at [739, 227] on span "Assign" at bounding box center [732, 223] width 94 height 34
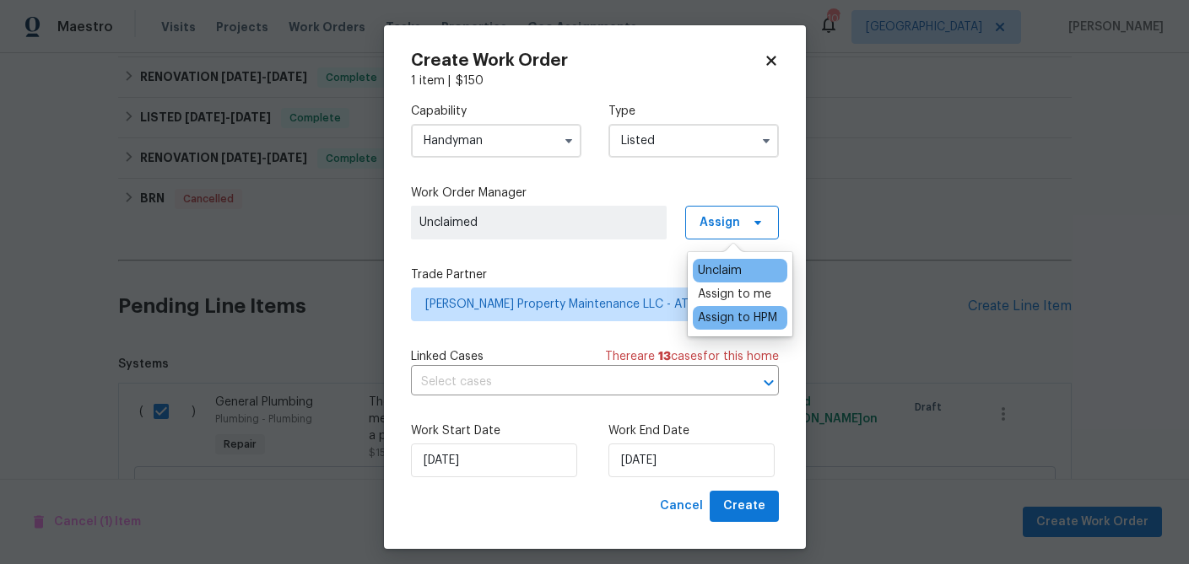
click at [726, 316] on div "Assign to HPM" at bounding box center [737, 318] width 79 height 17
click at [752, 320] on div "Assign to HPM" at bounding box center [737, 318] width 79 height 17
click at [746, 519] on button "Create" at bounding box center [744, 506] width 69 height 31
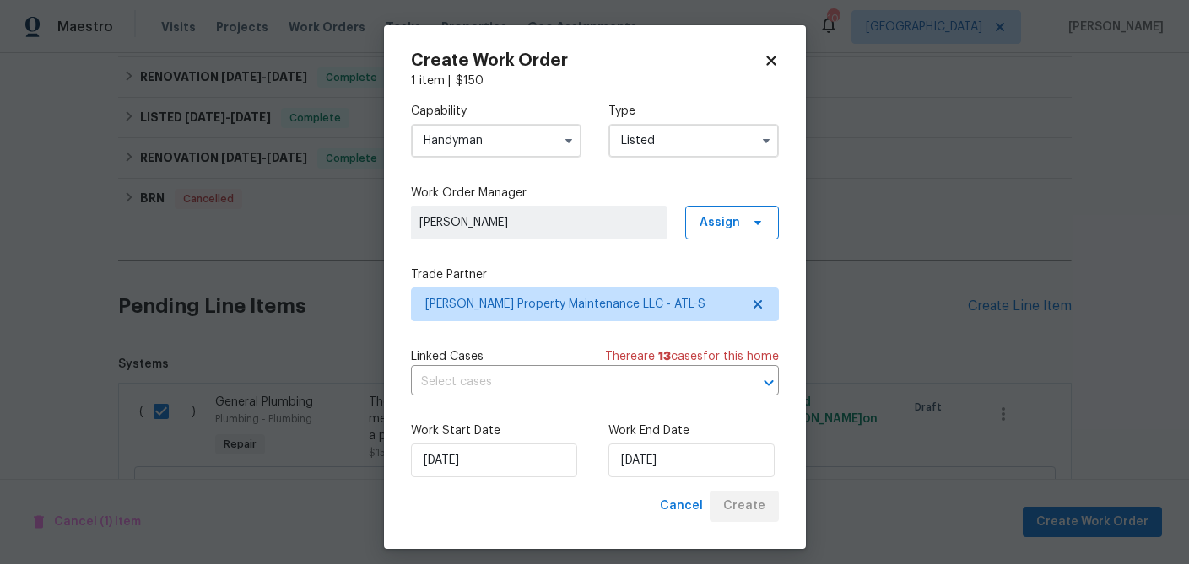
checkbox input "false"
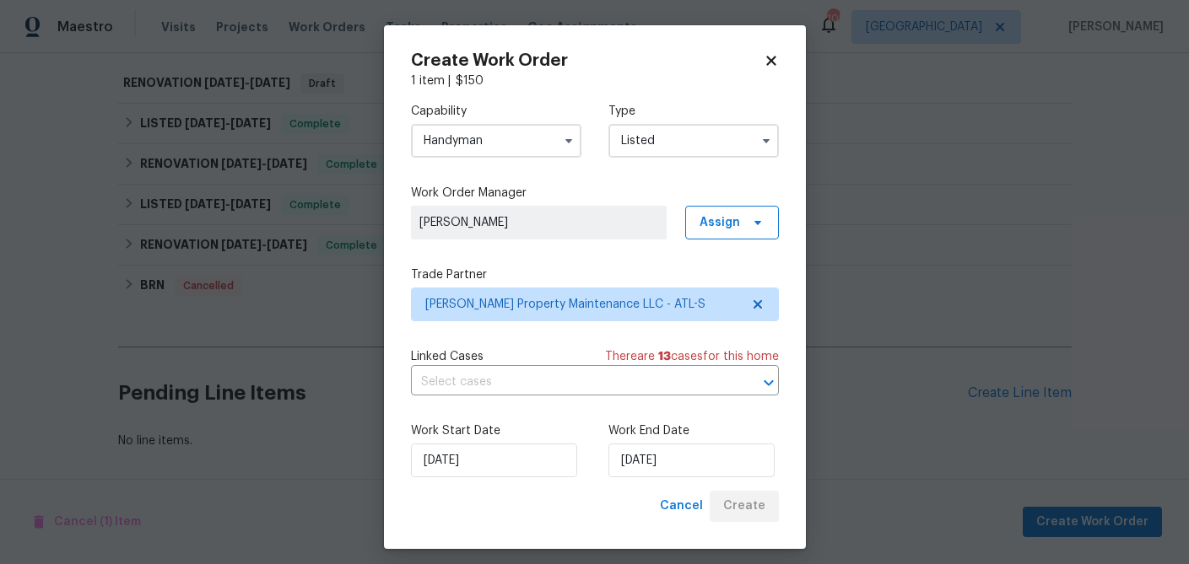
scroll to position [394, 0]
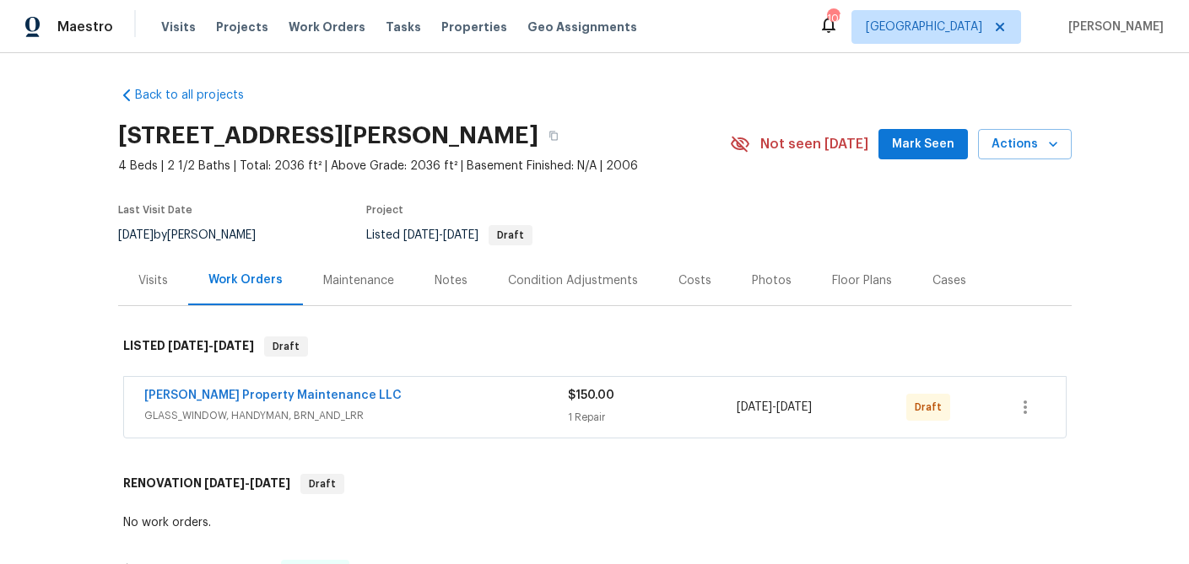
scroll to position [169, 0]
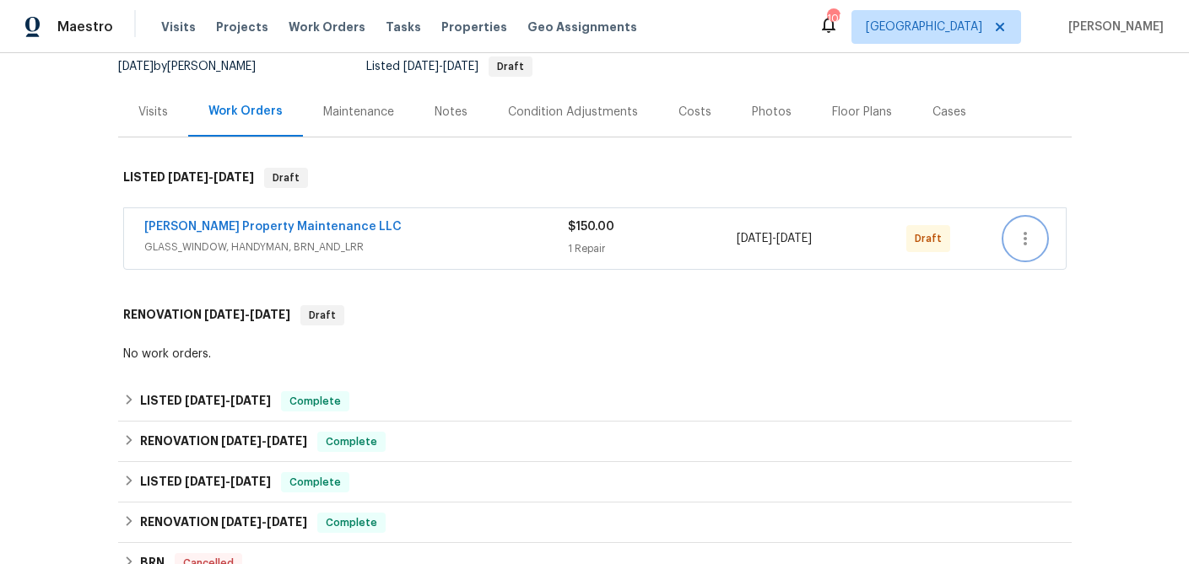
click at [1023, 242] on icon "button" at bounding box center [1024, 239] width 3 height 14
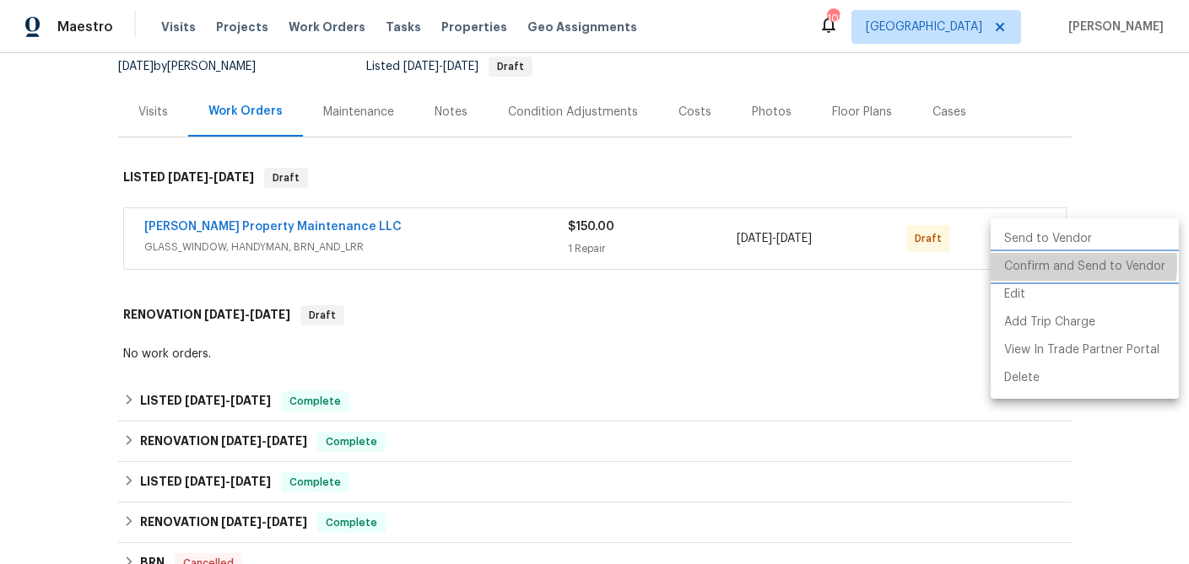
click at [1037, 264] on li "Confirm and Send to Vendor" at bounding box center [1085, 267] width 188 height 28
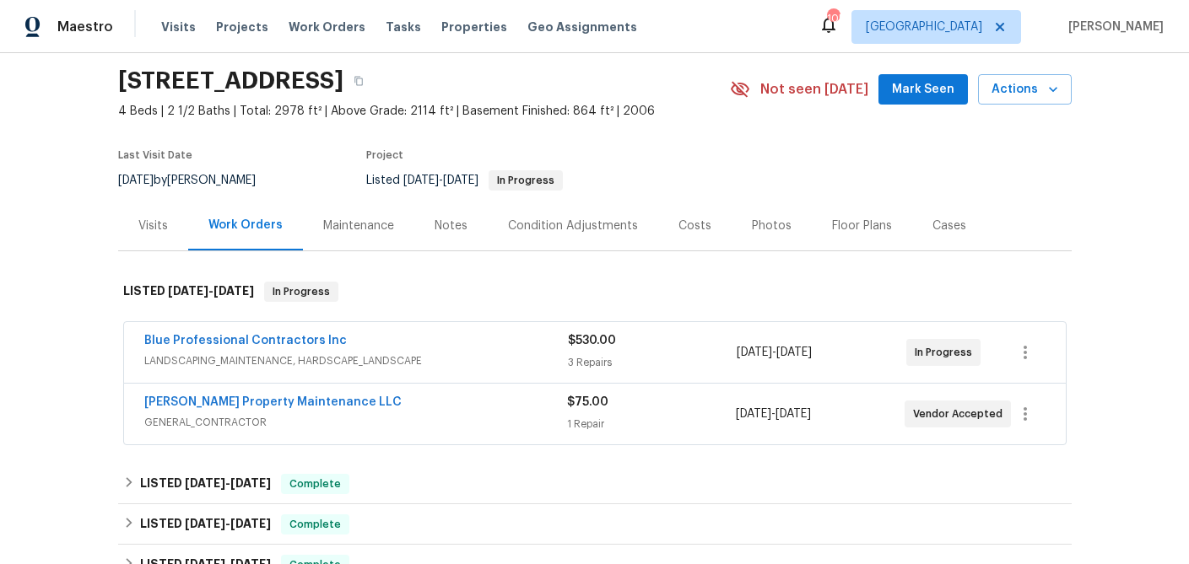
scroll to position [57, 0]
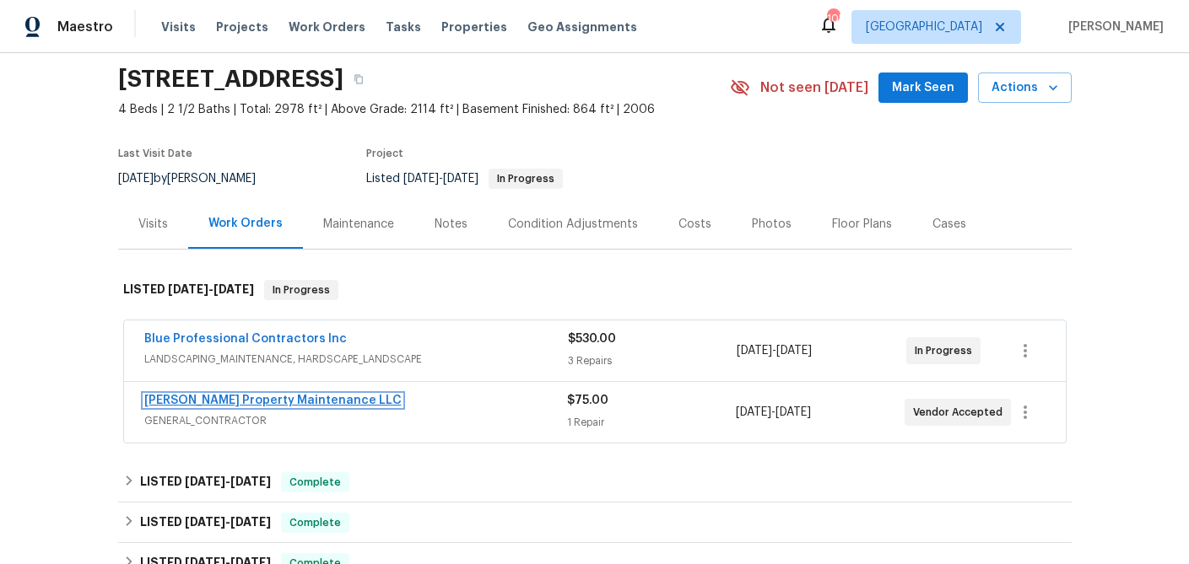
click at [226, 398] on link "[PERSON_NAME] Property Maintenance LLC" at bounding box center [272, 401] width 257 height 12
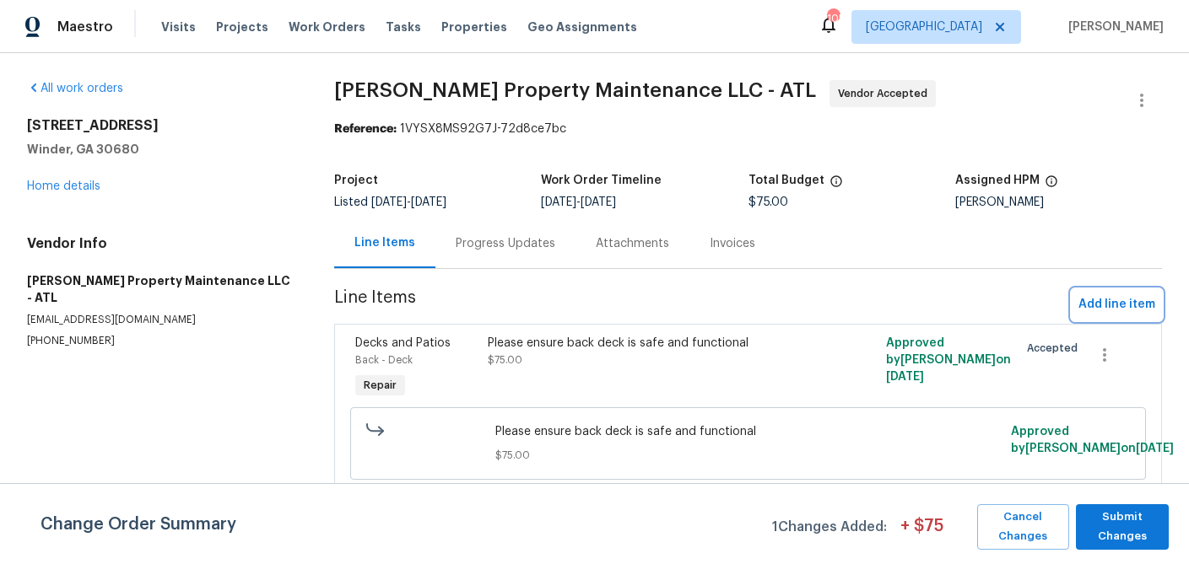
click at [1091, 305] on span "Add line item" at bounding box center [1116, 304] width 77 height 21
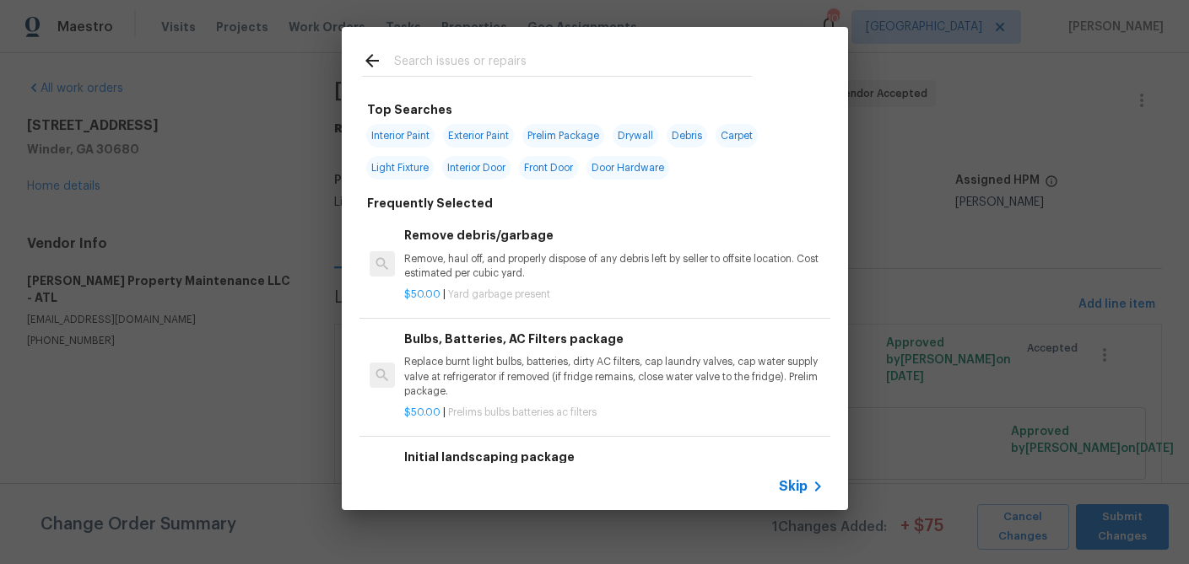
click at [449, 60] on input "text" at bounding box center [573, 63] width 358 height 25
type input "i"
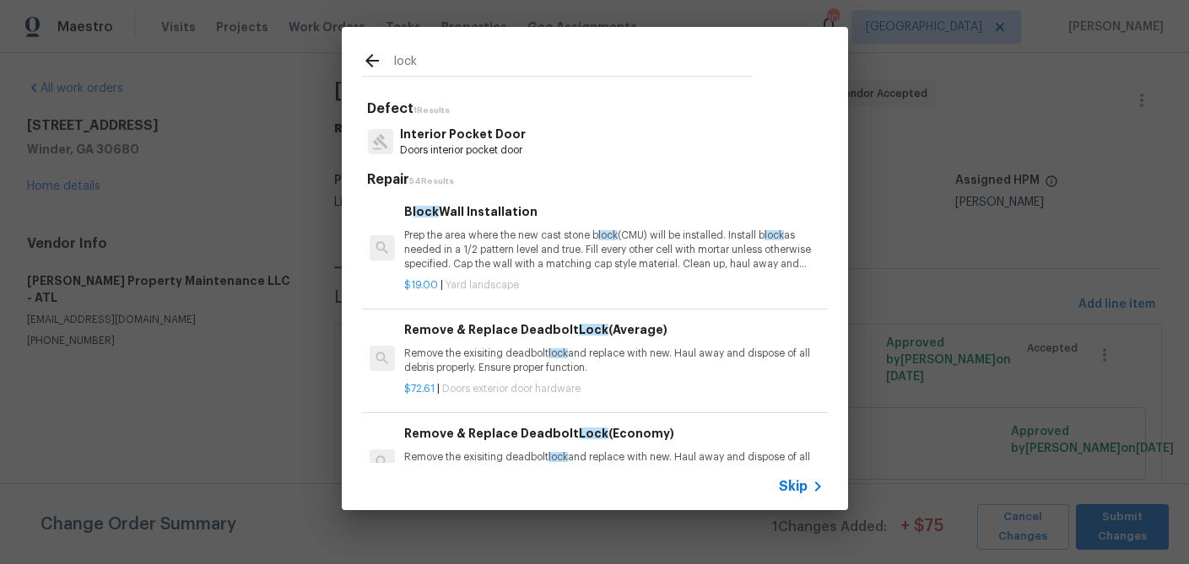
type input "lock"
click at [477, 353] on p "Remove the exisiting deadbolt lock and replace with new. Haul away and dispose …" at bounding box center [613, 361] width 419 height 29
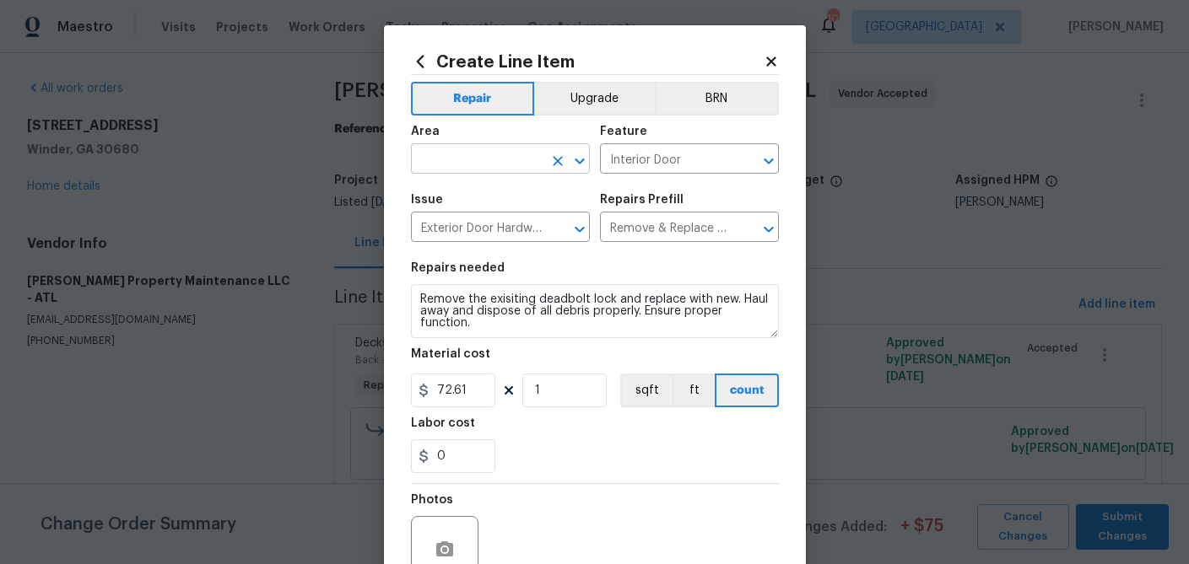
click at [470, 163] on input "text" at bounding box center [477, 161] width 132 height 26
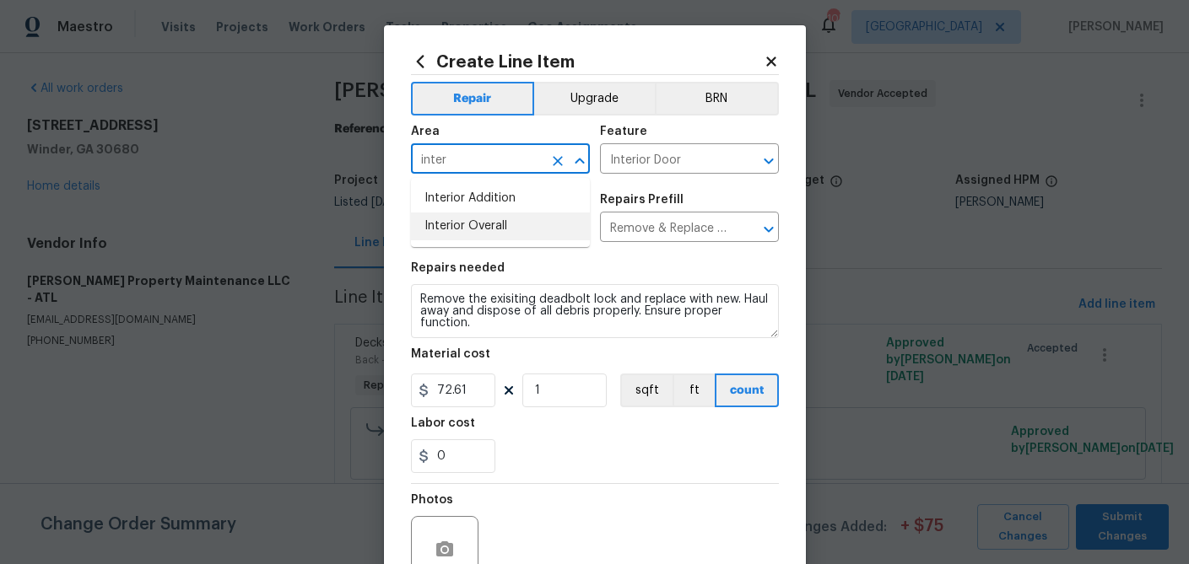
click at [450, 221] on li "Interior Overall" at bounding box center [500, 227] width 179 height 28
type input "Interior Overall"
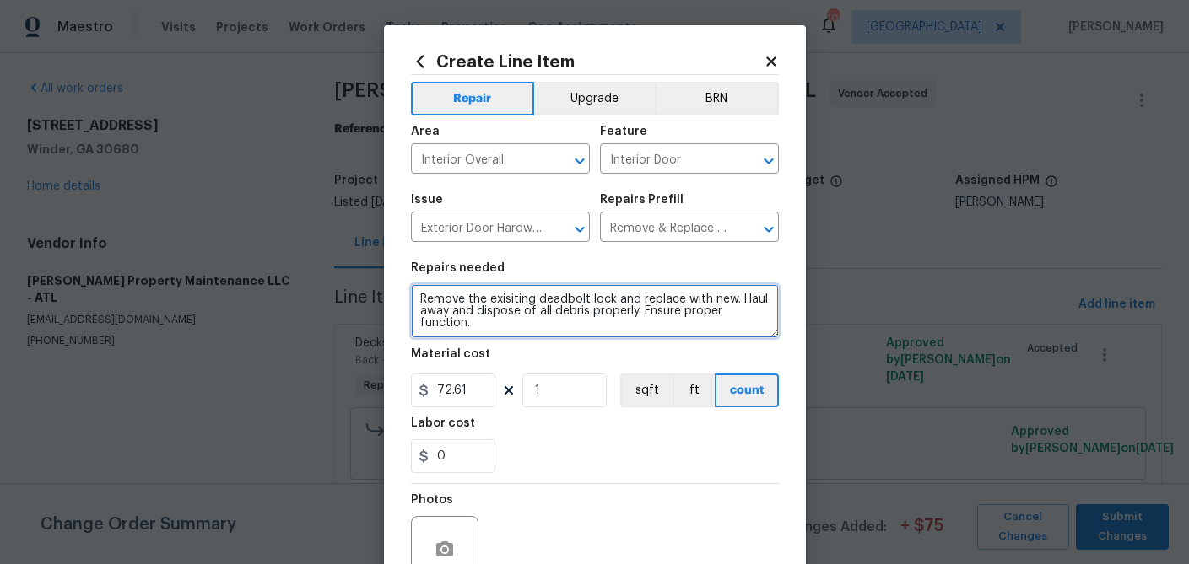
drag, startPoint x: 490, startPoint y: 332, endPoint x: 408, endPoint y: 299, distance: 88.2
click at [408, 299] on div "Create Line Item Repair Upgrade BRN Area Interior Overall ​ Feature Interior Do…" at bounding box center [595, 363] width 422 height 676
type textarea "4 weeks of on call pay"
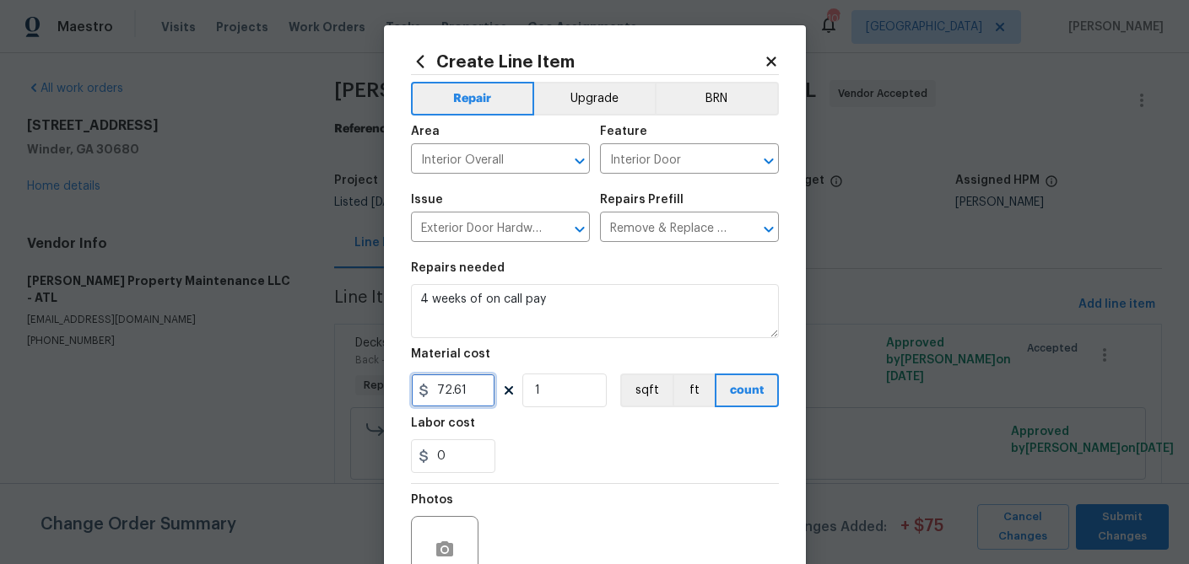
drag, startPoint x: 469, startPoint y: 392, endPoint x: 388, endPoint y: 392, distance: 81.0
click at [388, 392] on div "Create Line Item Repair Upgrade BRN Area Interior Overall ​ Feature Interior Do…" at bounding box center [595, 363] width 422 height 676
type input "250"
drag, startPoint x: 549, startPoint y: 397, endPoint x: 496, endPoint y: 392, distance: 53.4
click at [496, 392] on div "250 1 sqft ft count" at bounding box center [595, 391] width 368 height 34
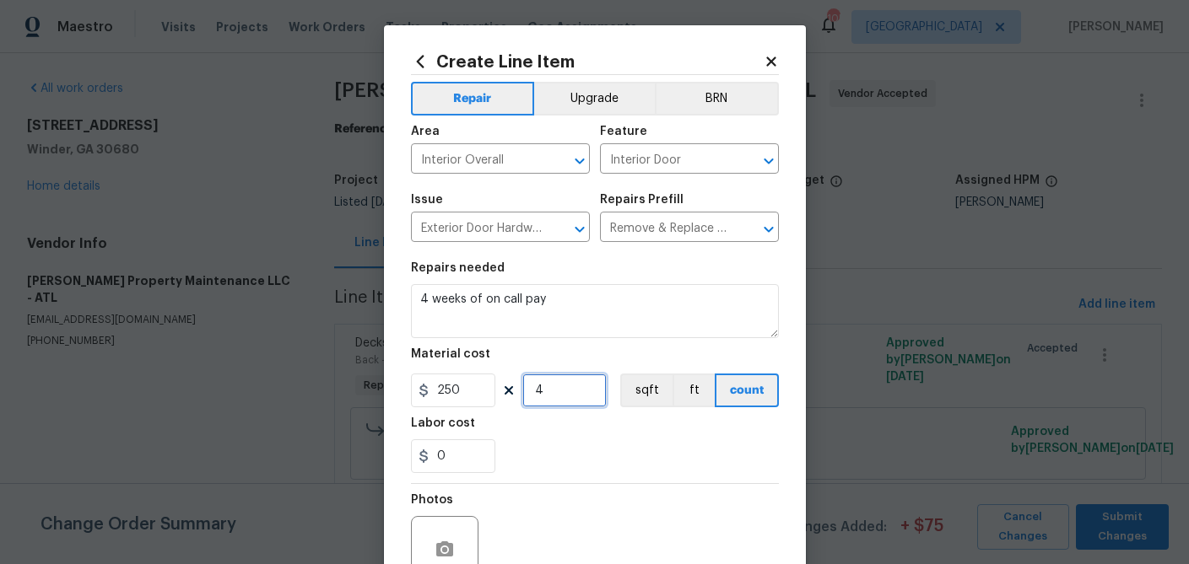
type input "4"
click at [521, 361] on div "Material cost" at bounding box center [595, 359] width 368 height 22
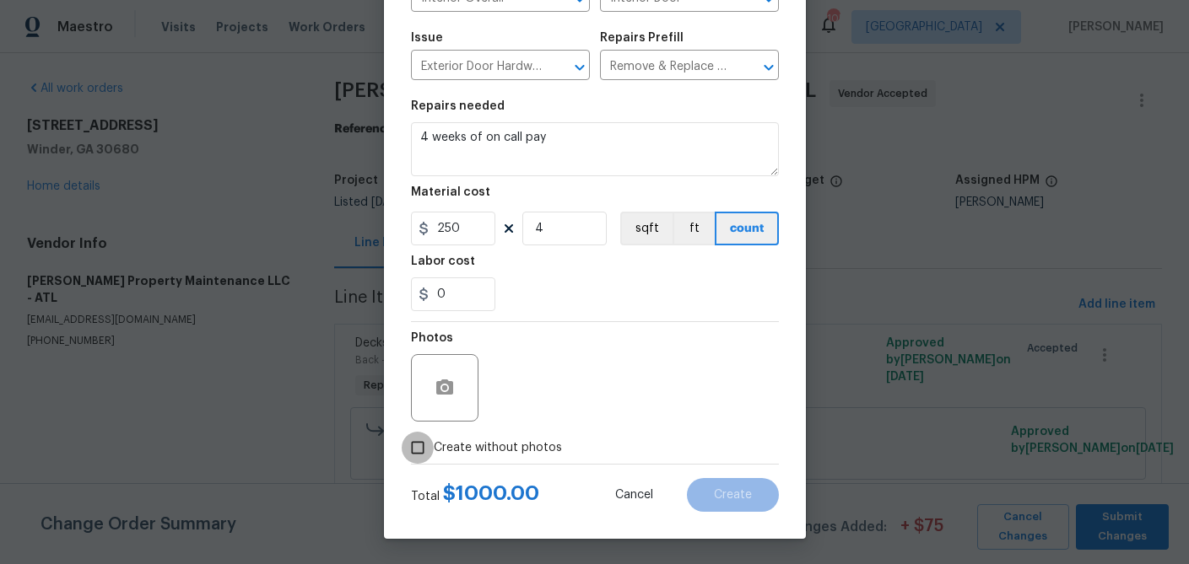
click at [418, 448] on input "Create without photos" at bounding box center [418, 448] width 32 height 32
checkbox input "true"
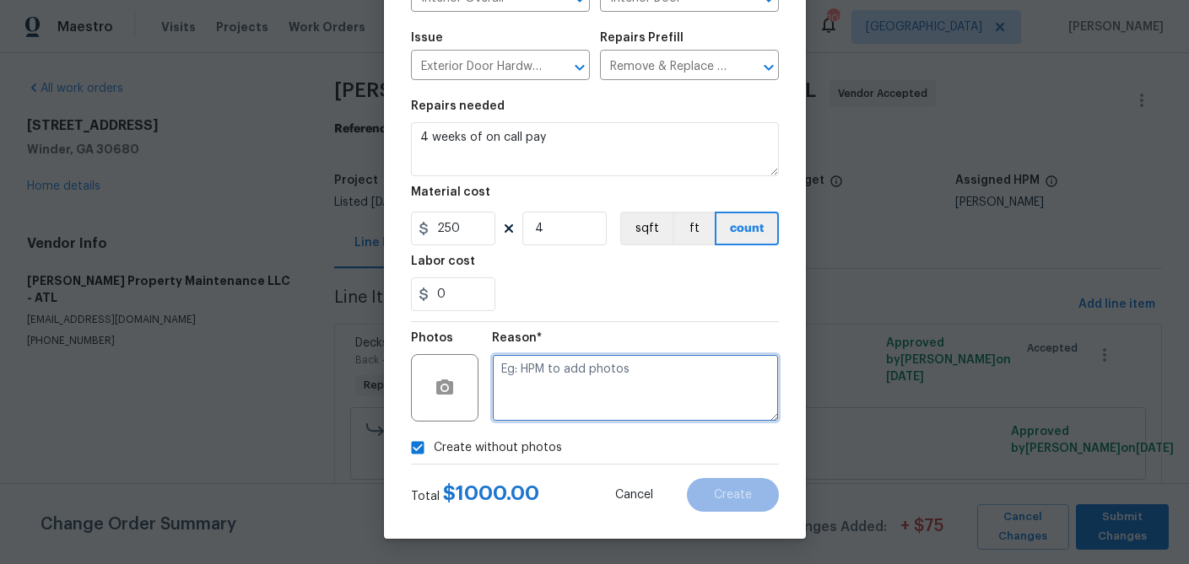
click at [541, 402] on textarea at bounding box center [635, 388] width 287 height 68
type textarea "d"
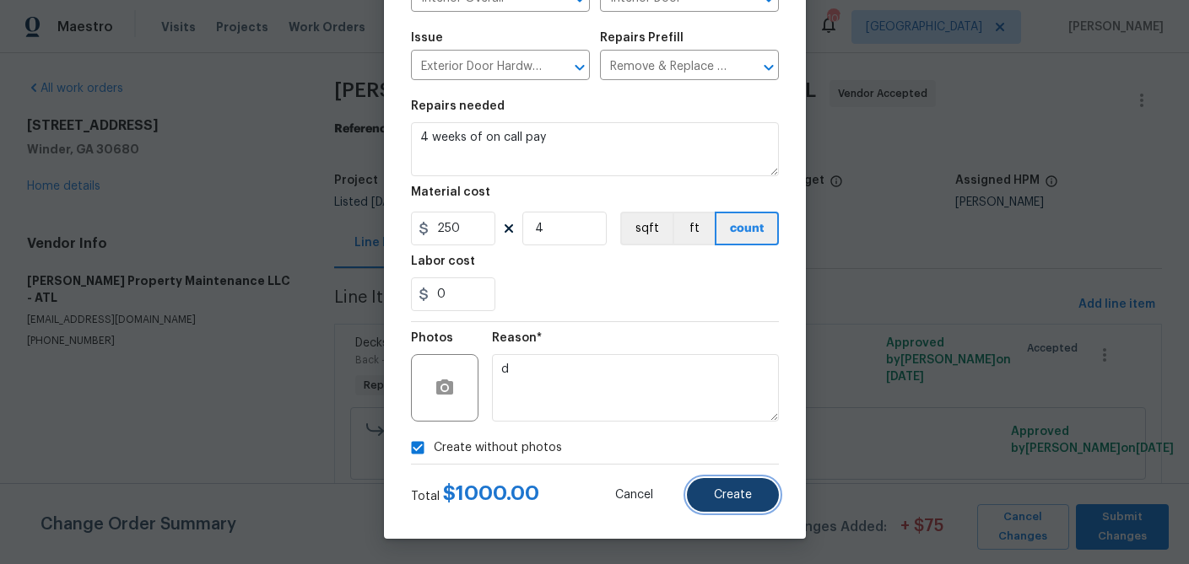
click at [713, 493] on button "Create" at bounding box center [733, 495] width 92 height 34
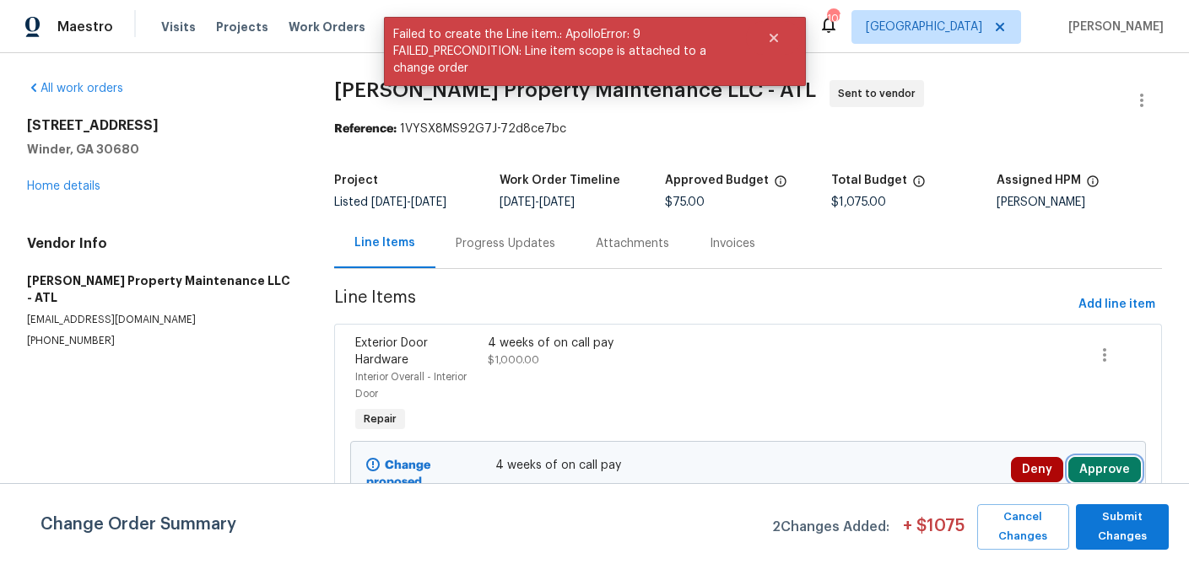
click at [1108, 467] on button "Approve" at bounding box center [1104, 469] width 73 height 25
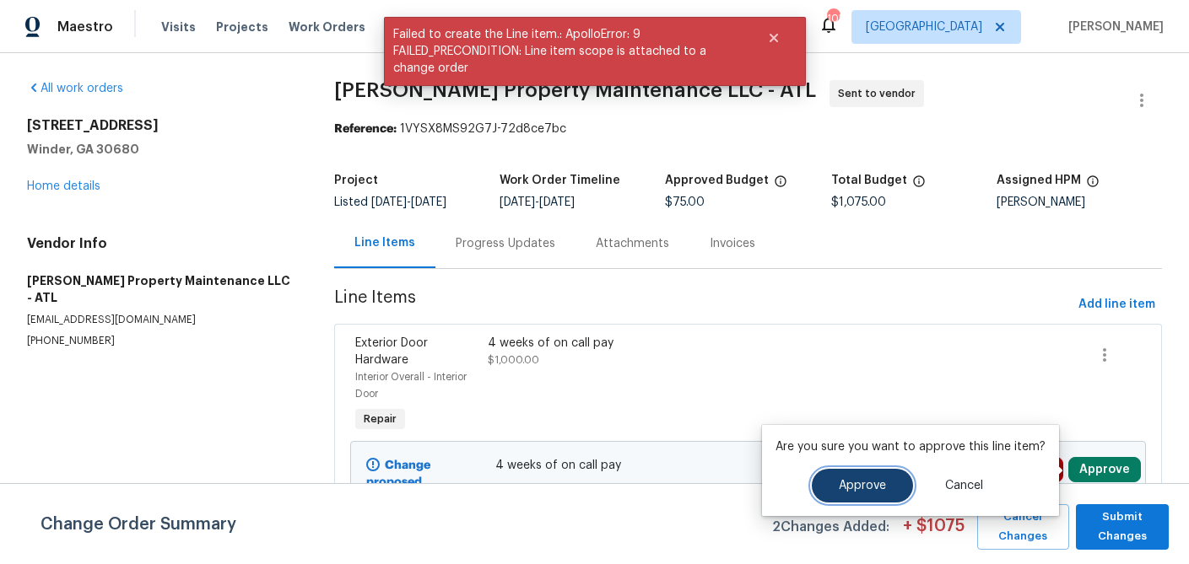
click at [857, 480] on span "Approve" at bounding box center [862, 486] width 47 height 13
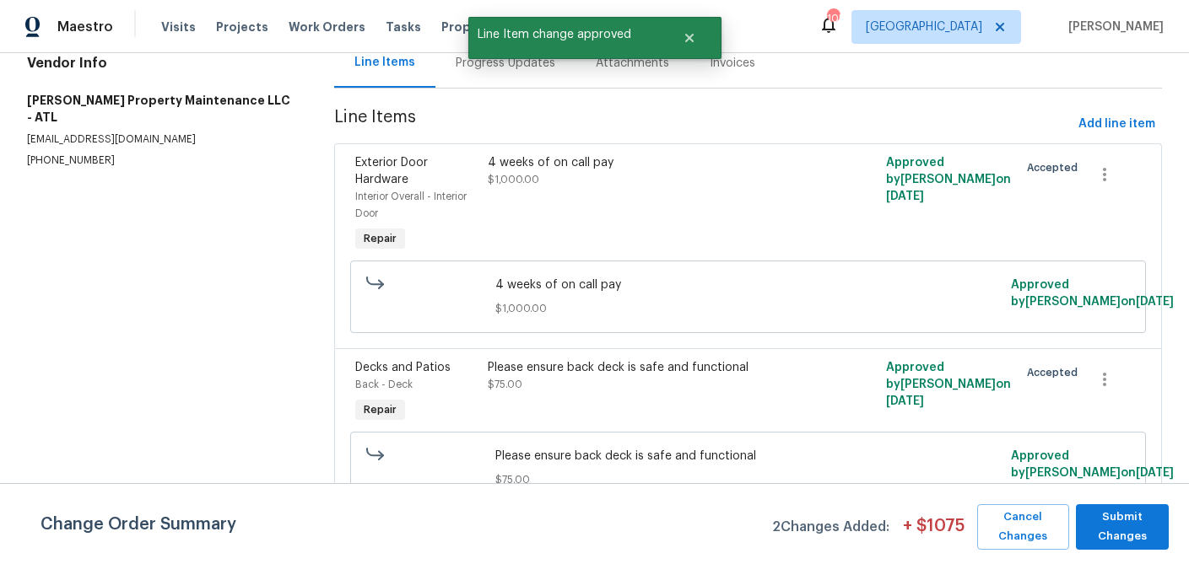
scroll to position [176, 0]
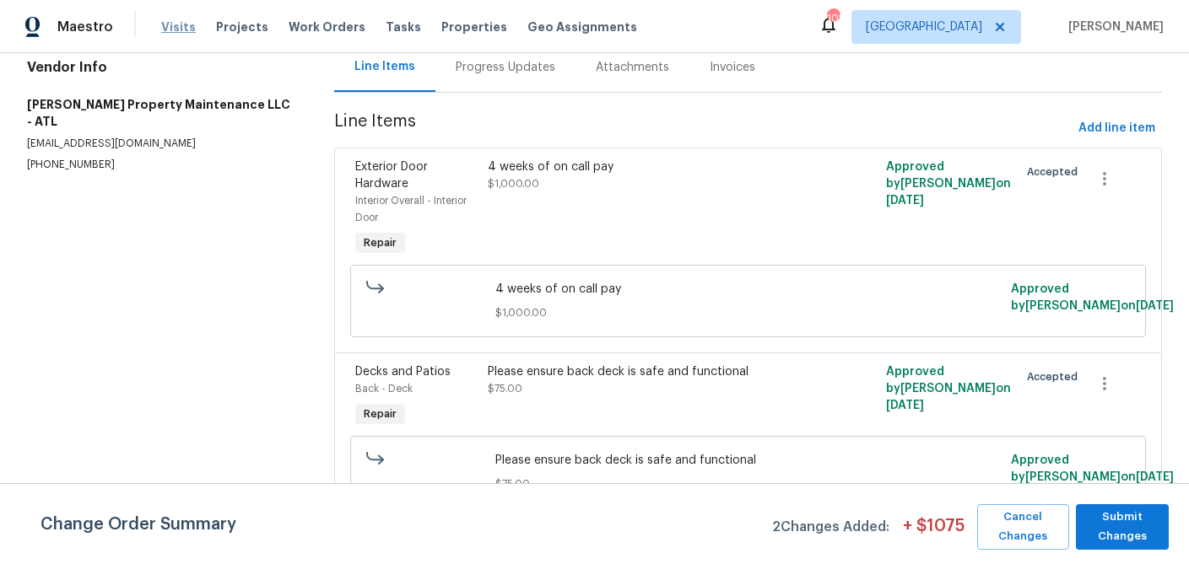
click at [180, 30] on span "Visits" at bounding box center [178, 27] width 35 height 17
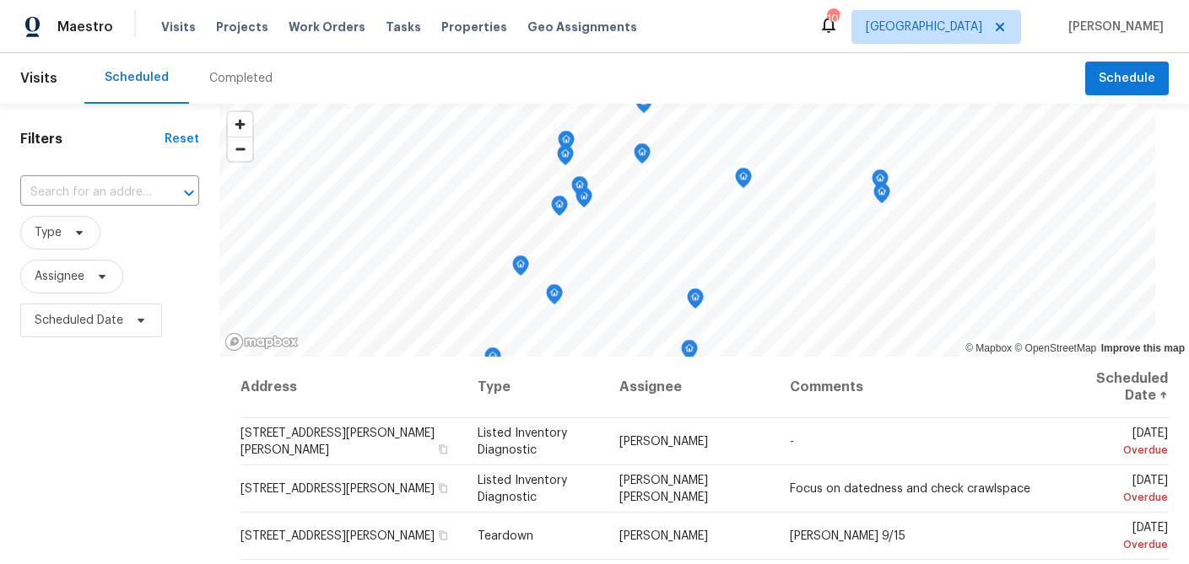
click at [1120, 99] on header "Visits Scheduled Completed Schedule" at bounding box center [594, 78] width 1189 height 51
click at [1115, 83] on span "Schedule" at bounding box center [1127, 78] width 57 height 21
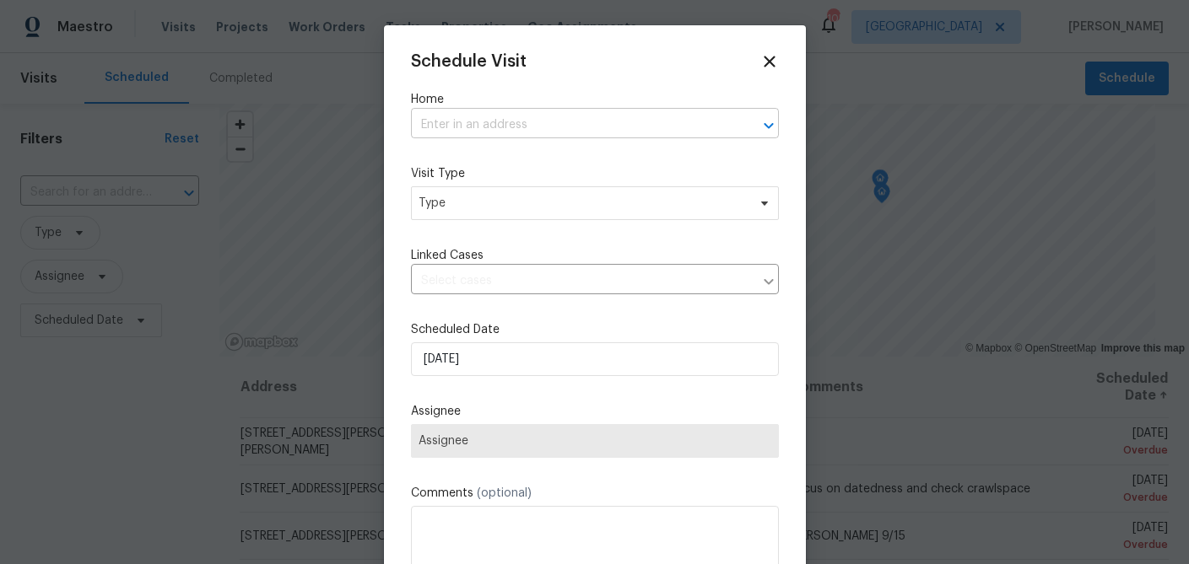
click at [471, 121] on input "text" at bounding box center [571, 125] width 321 height 26
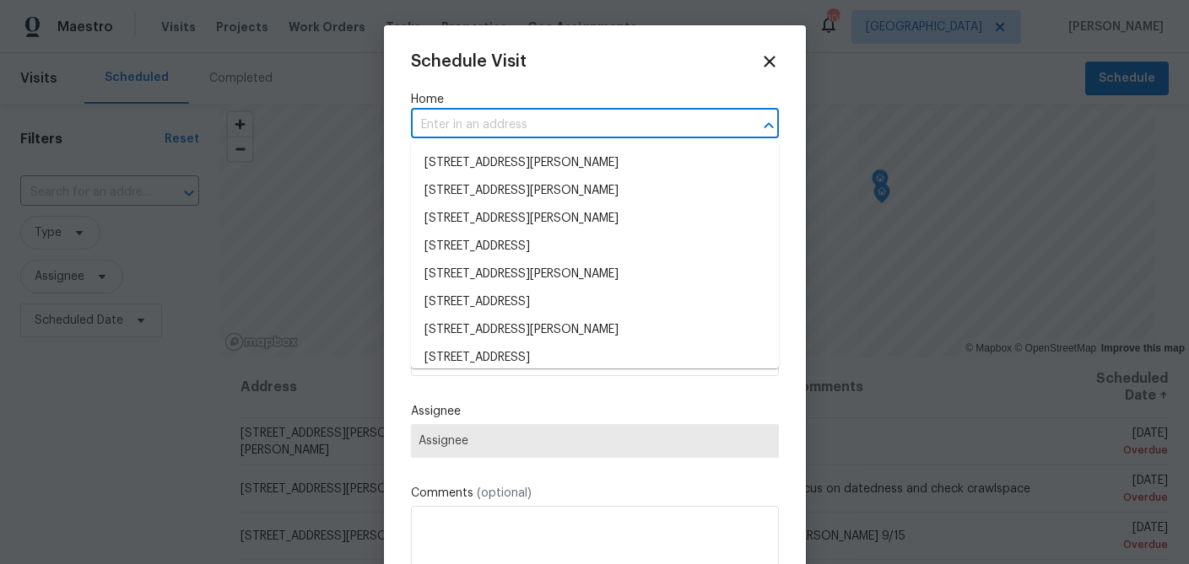
paste input "1774 Trail Creek Dr, Lithia Springs, GA 30122"
type input "1774 Trail Creek Dr, Lithia Springs, GA 30122"
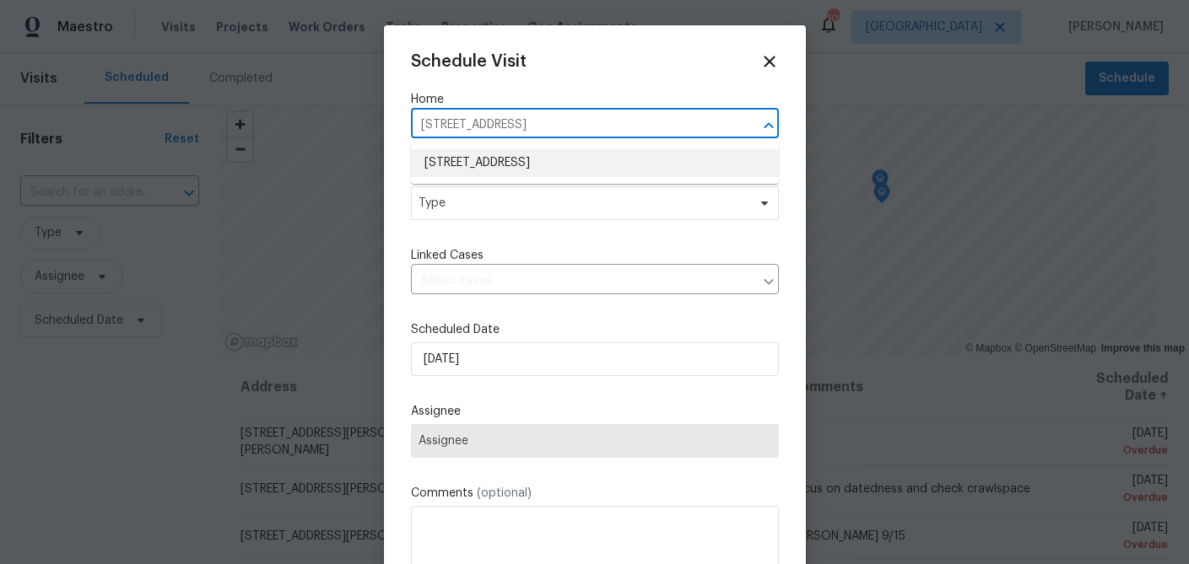
click at [461, 158] on li "1774 Trail Creek Dr, Lithia Springs, GA 30122" at bounding box center [595, 163] width 368 height 28
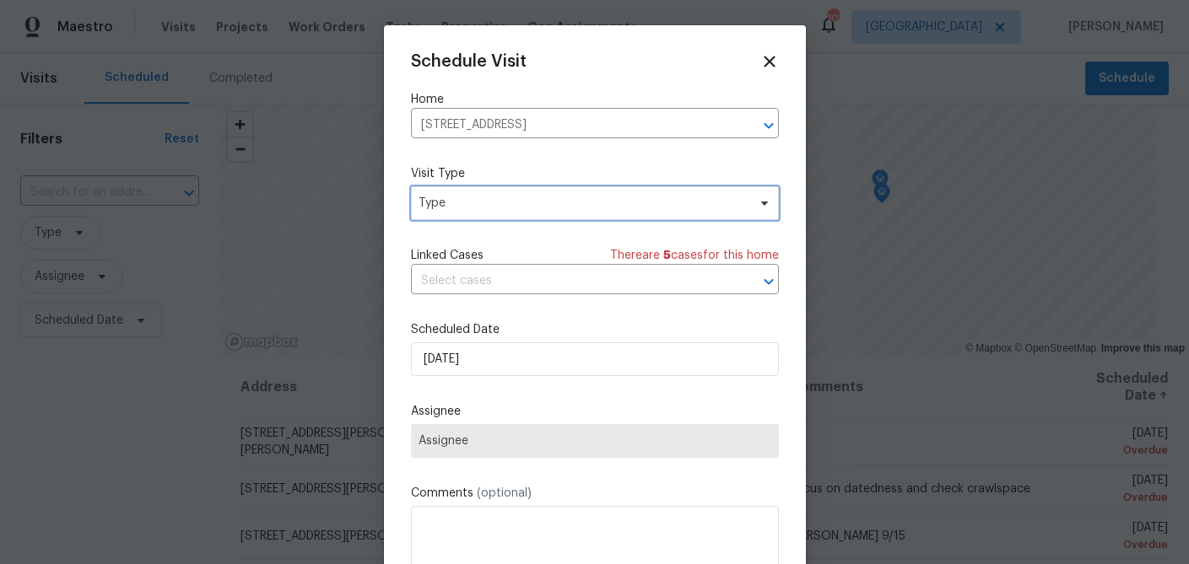
click at [462, 201] on span "Type" at bounding box center [583, 203] width 328 height 17
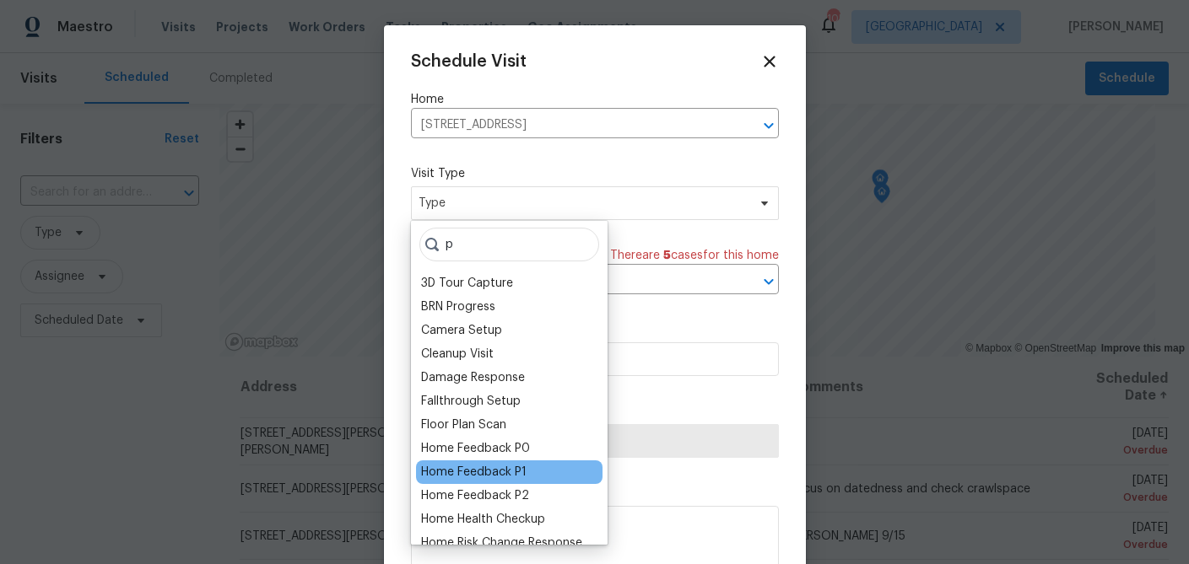
type input "p"
click at [452, 480] on div "Home Feedback P1" at bounding box center [473, 472] width 105 height 17
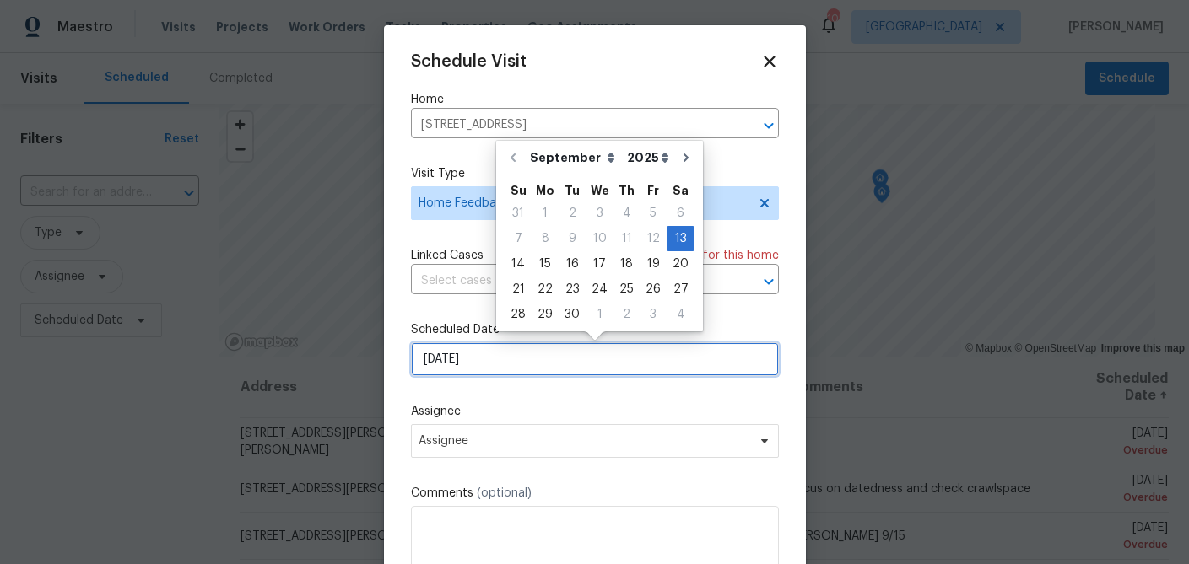
click at [469, 372] on input "9/13/2025" at bounding box center [595, 360] width 368 height 34
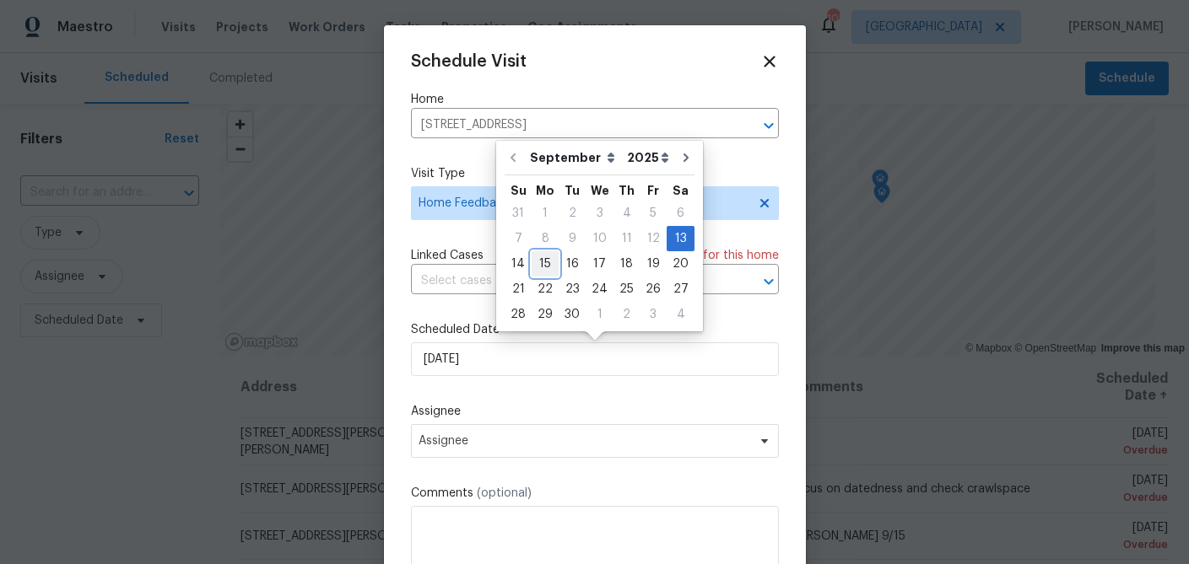
click at [548, 267] on div "15" at bounding box center [545, 264] width 27 height 24
type input "9/15/2025"
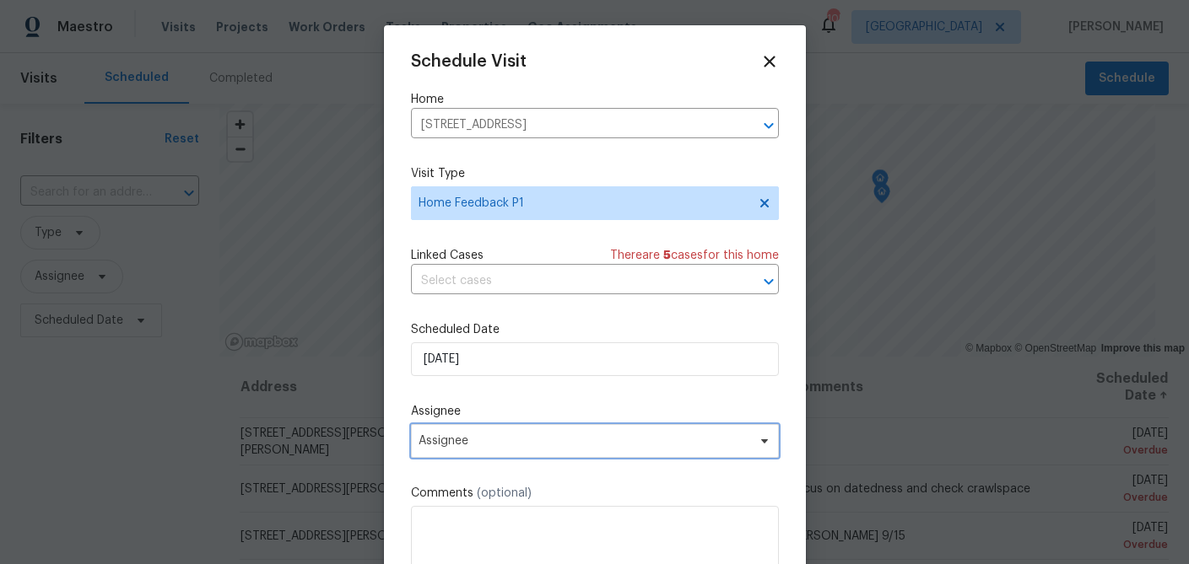
click at [484, 444] on span "Assignee" at bounding box center [584, 442] width 331 height 14
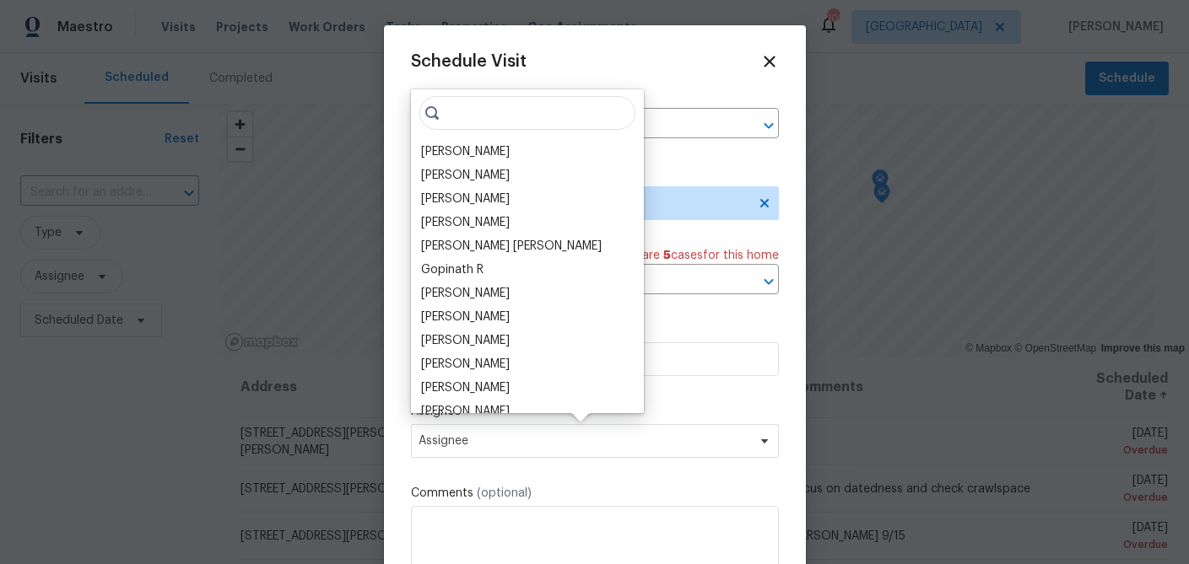
click at [496, 116] on input "search" at bounding box center [527, 113] width 216 height 34
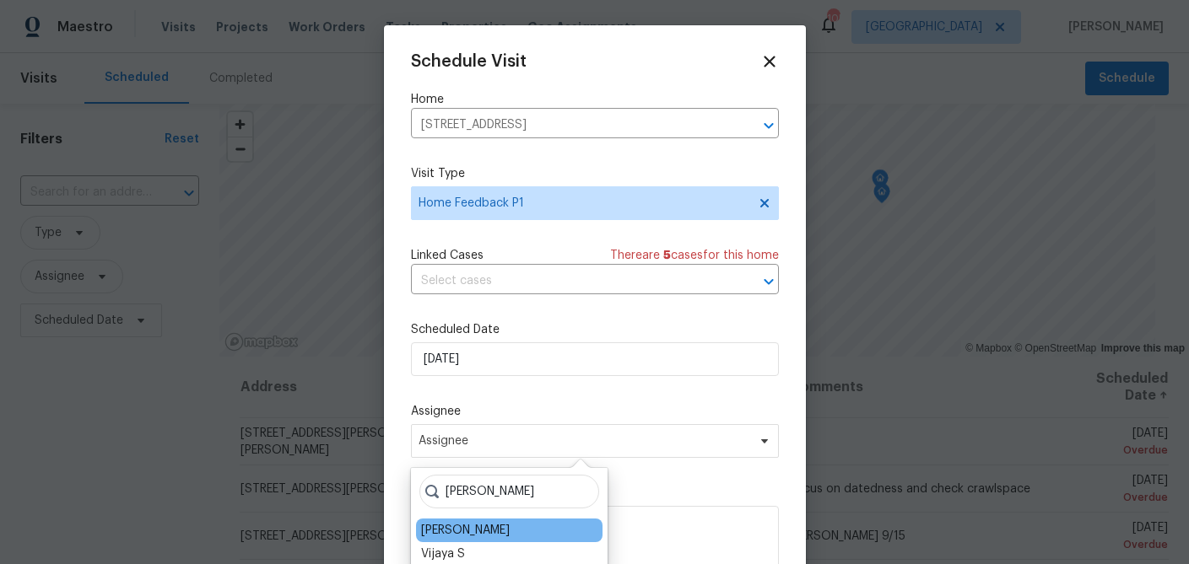
type input "jay"
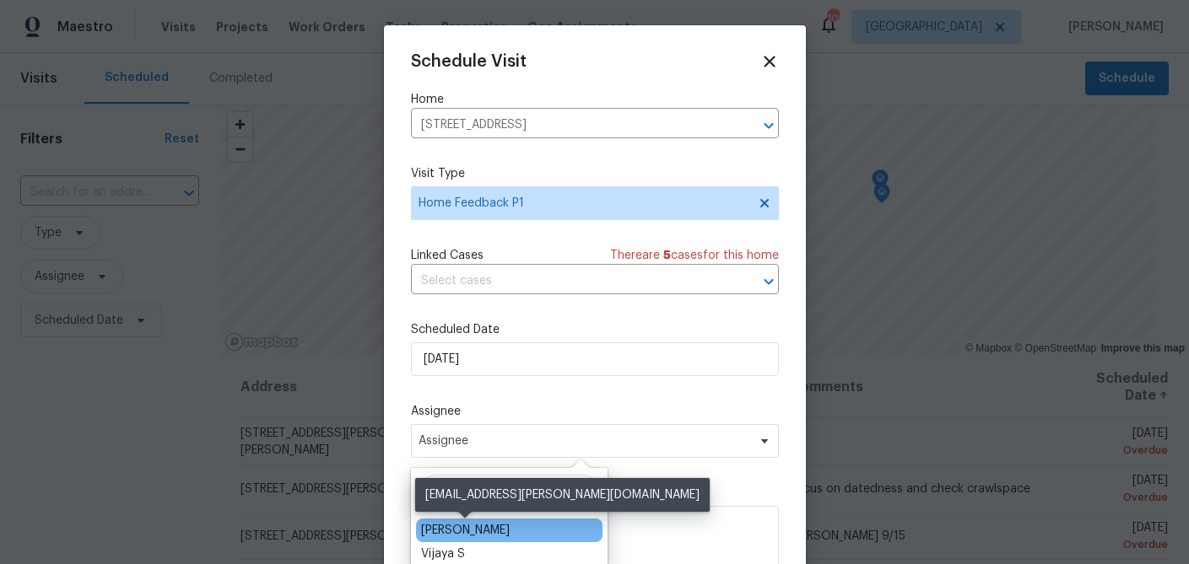
click at [446, 531] on div "Jaydon Entrekin" at bounding box center [465, 530] width 89 height 17
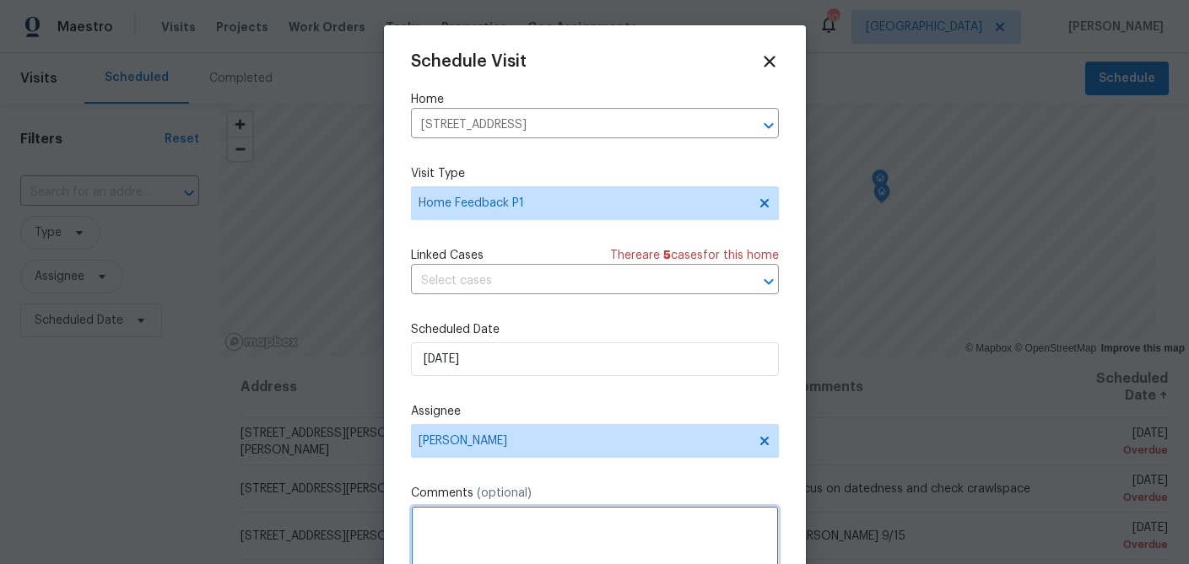
click at [446, 531] on textarea at bounding box center [595, 540] width 368 height 68
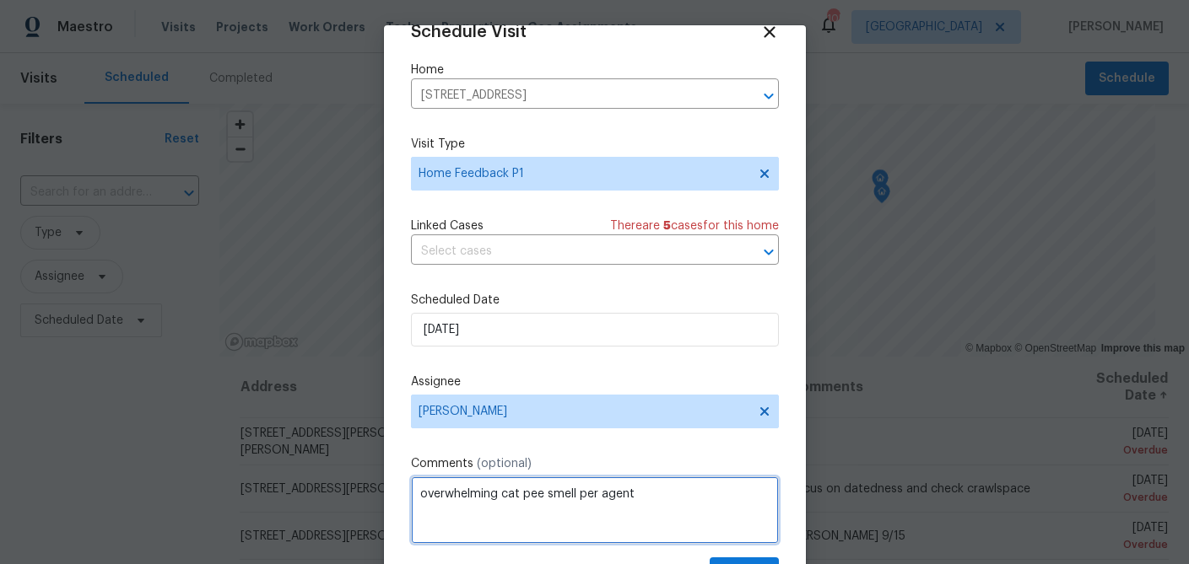
scroll to position [77, 0]
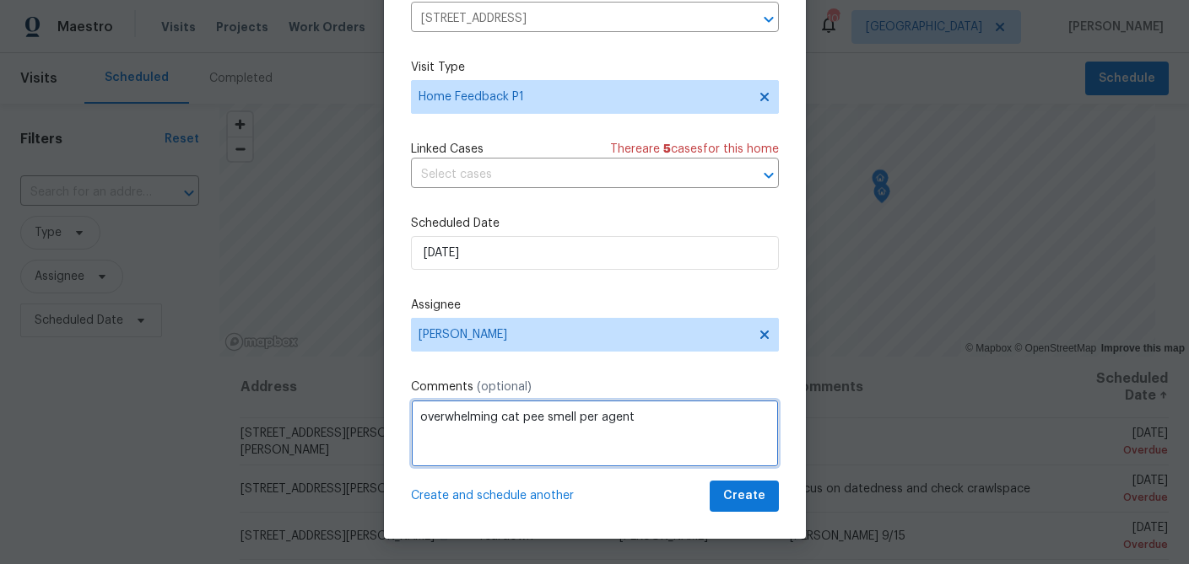
type textarea "overwhelming cat pee smell per agent"
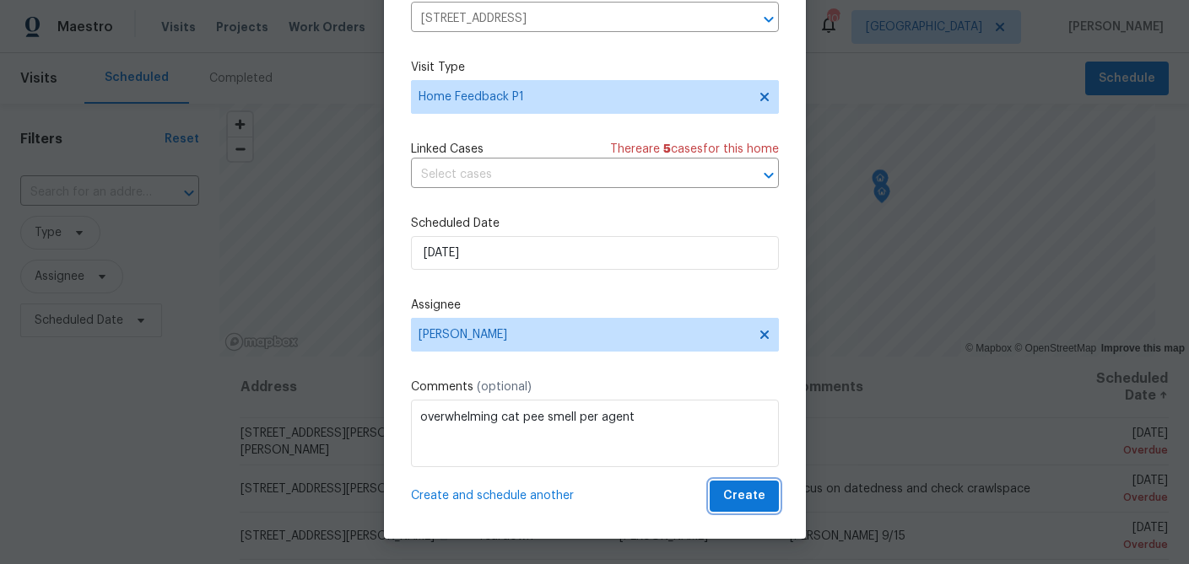
click at [733, 494] on span "Create" at bounding box center [744, 496] width 42 height 21
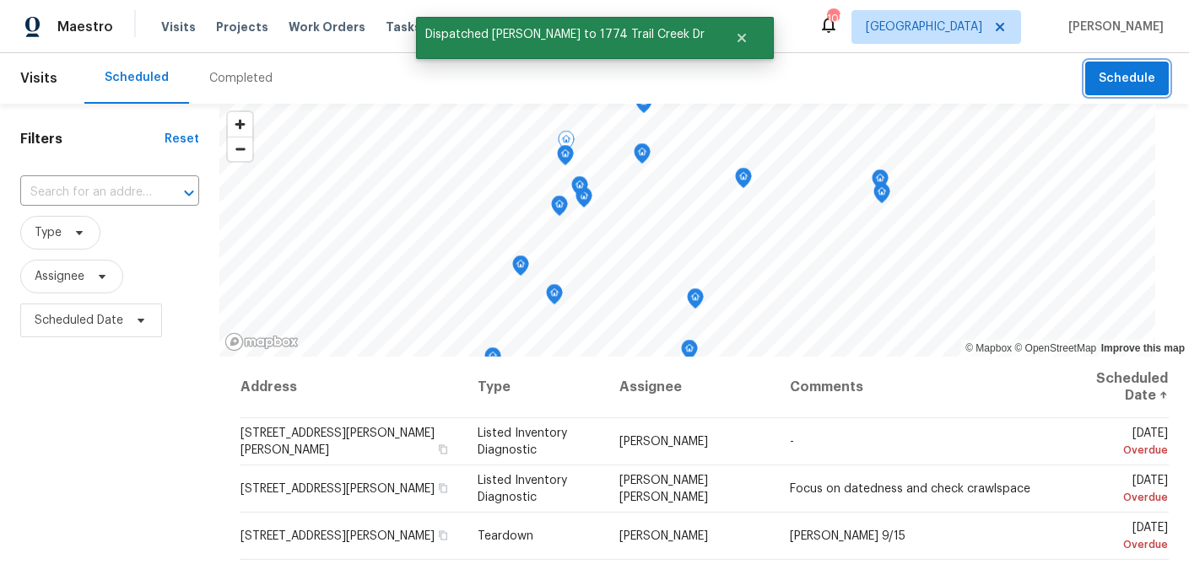
scroll to position [0, 0]
